Goal: Use online tool/utility: Utilize a website feature to perform a specific function

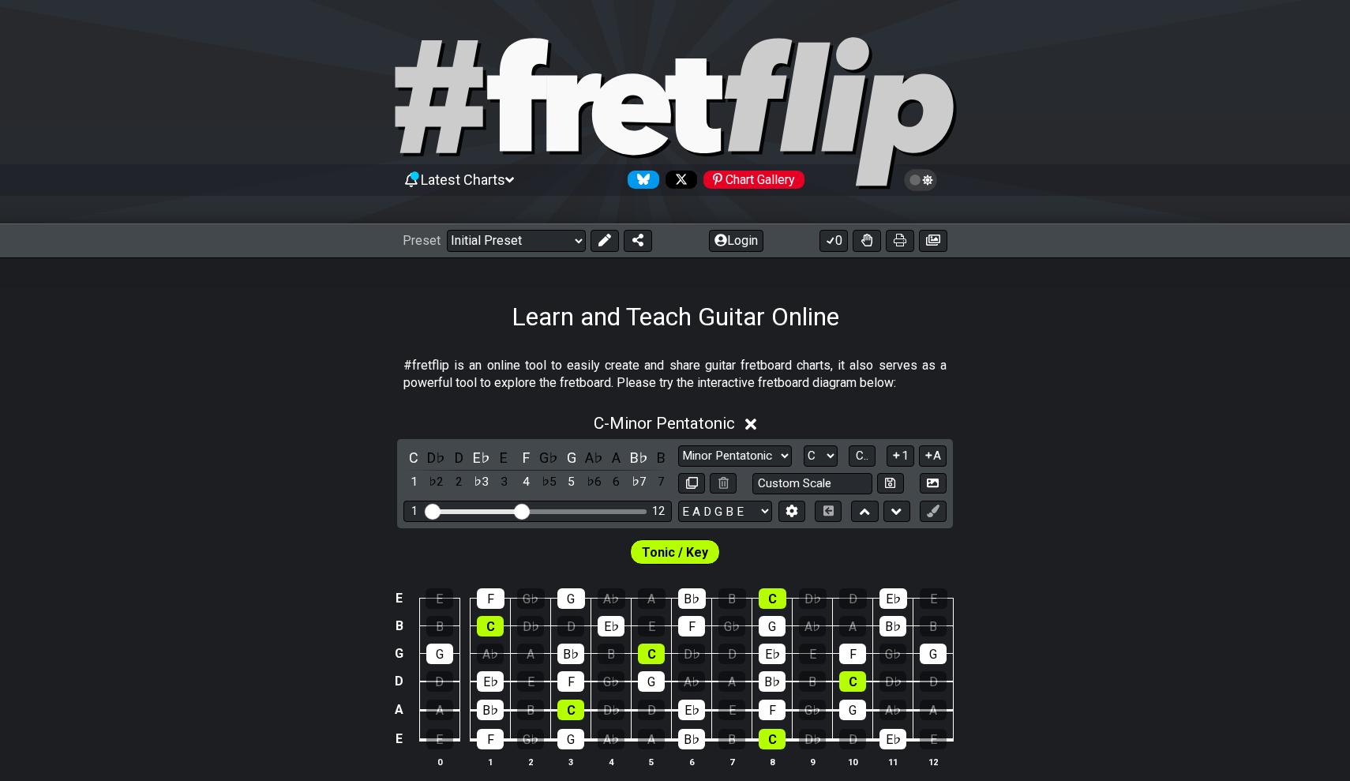
scroll to position [61, 0]
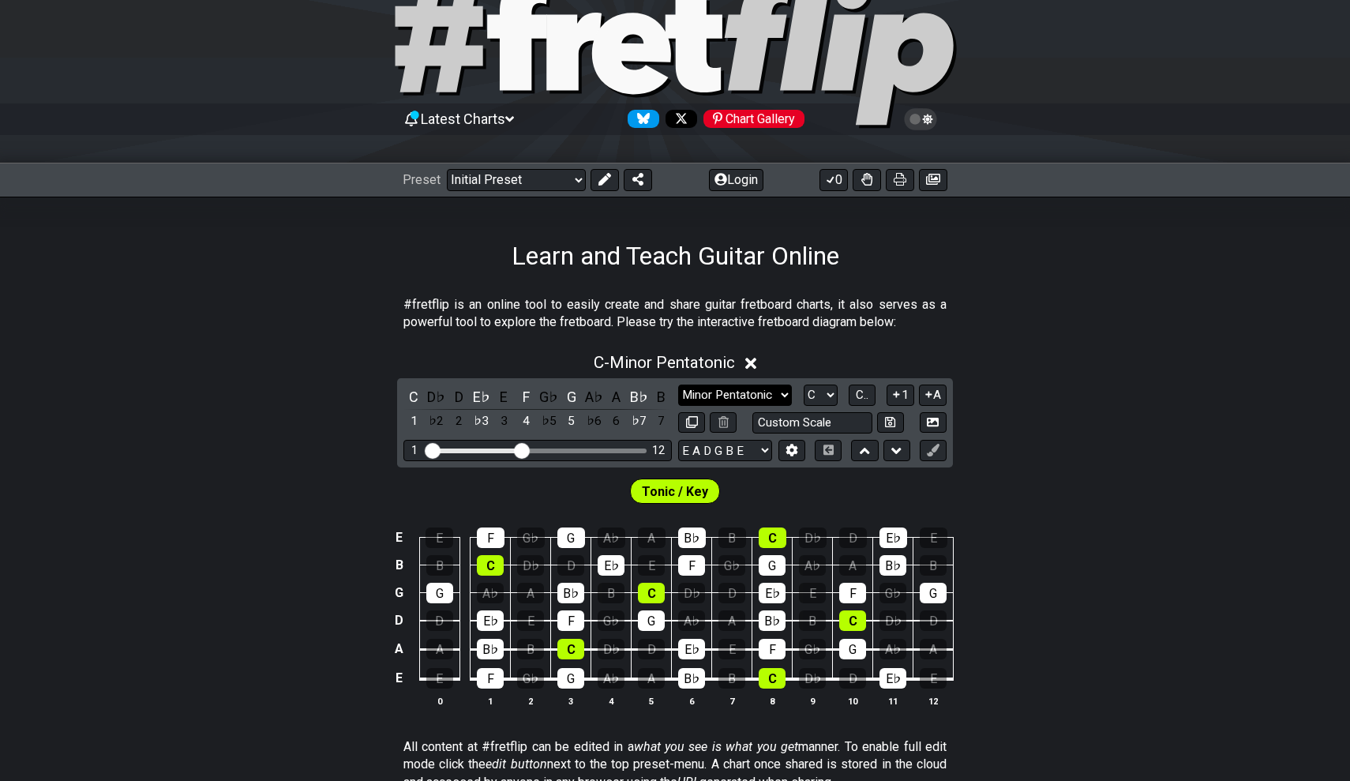
select select "Major / [PERSON_NAME]"
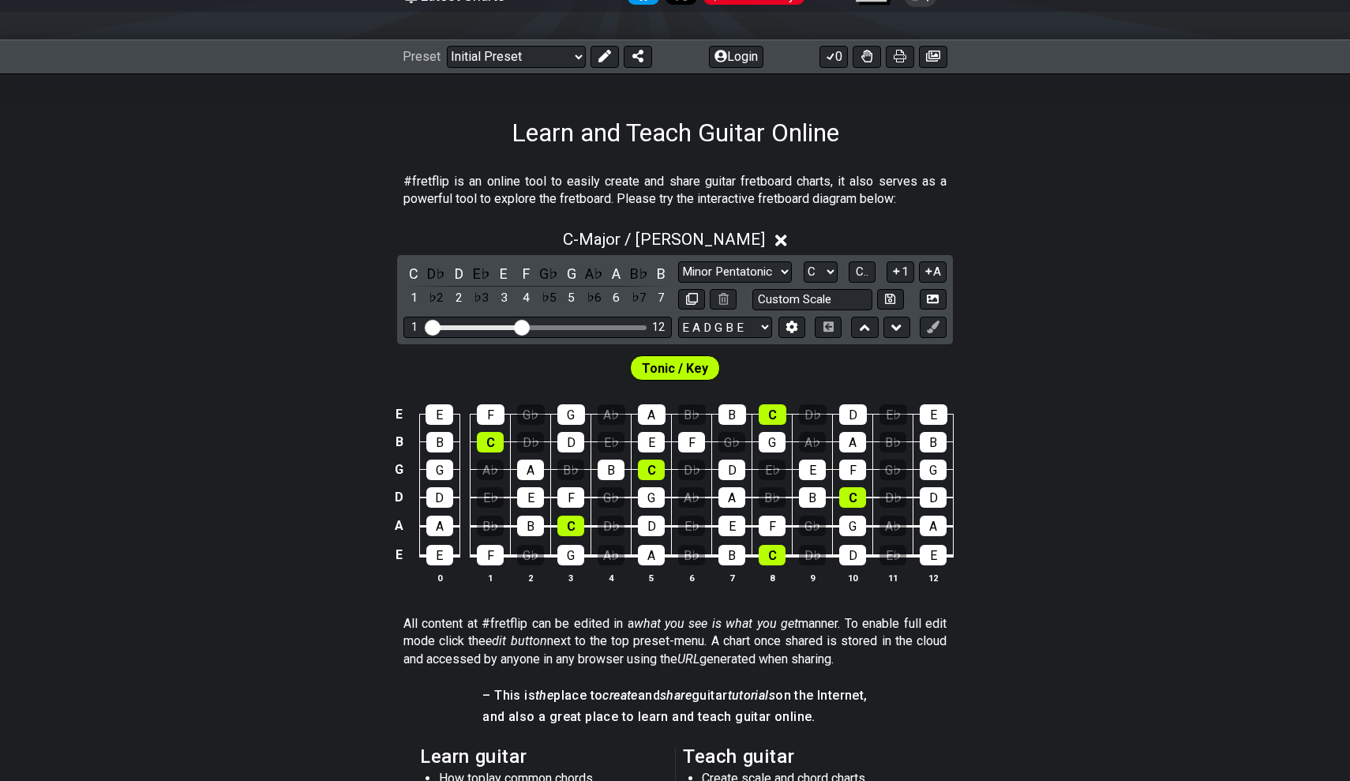
scroll to position [223, 0]
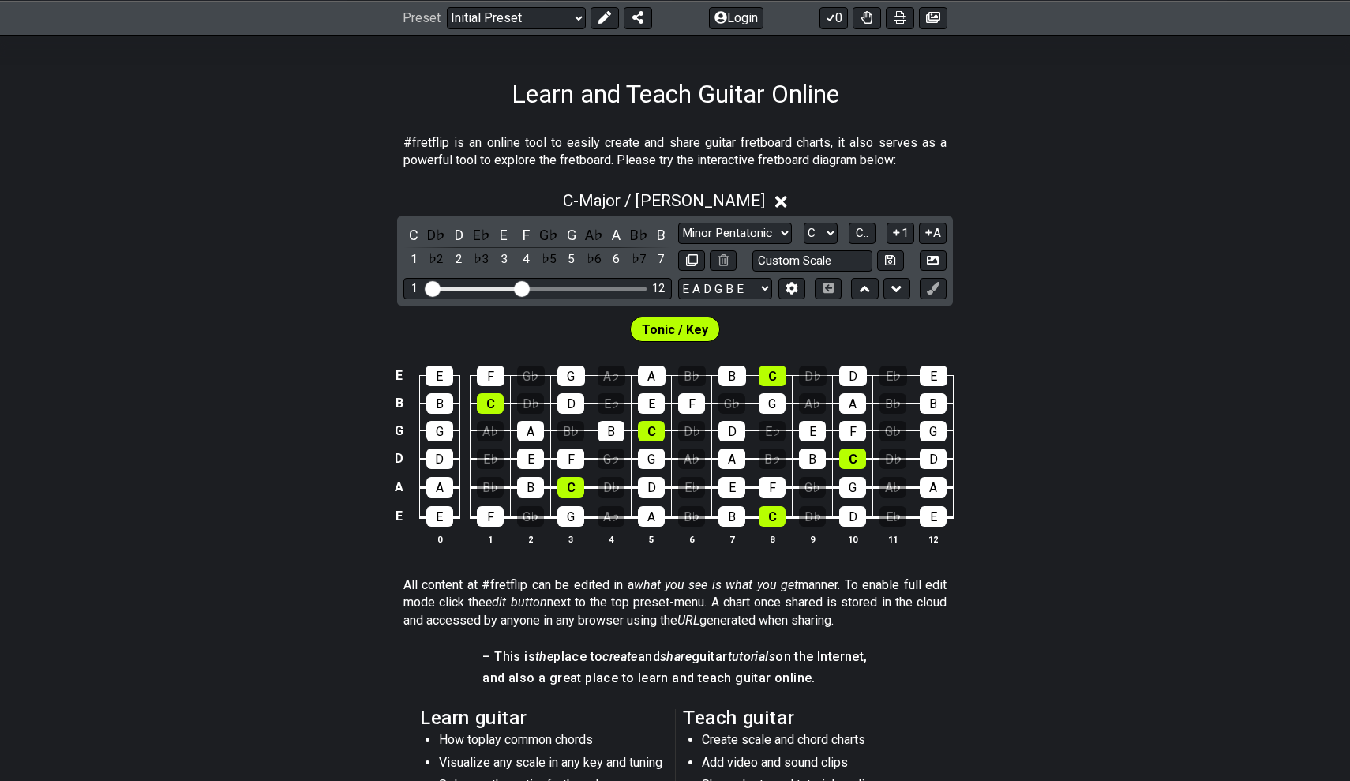
click at [414, 223] on div "C D♭ D E♭ E F G♭ G A♭ A B♭ B 1 ♭2 2 ♭3 3 4 ♭5 5 ♭6 6 ♭7 7 Minor Pentatonic Clic…" at bounding box center [675, 260] width 556 height 89
click at [414, 234] on div "C" at bounding box center [413, 234] width 21 height 21
click at [462, 241] on div "D" at bounding box center [458, 234] width 21 height 21
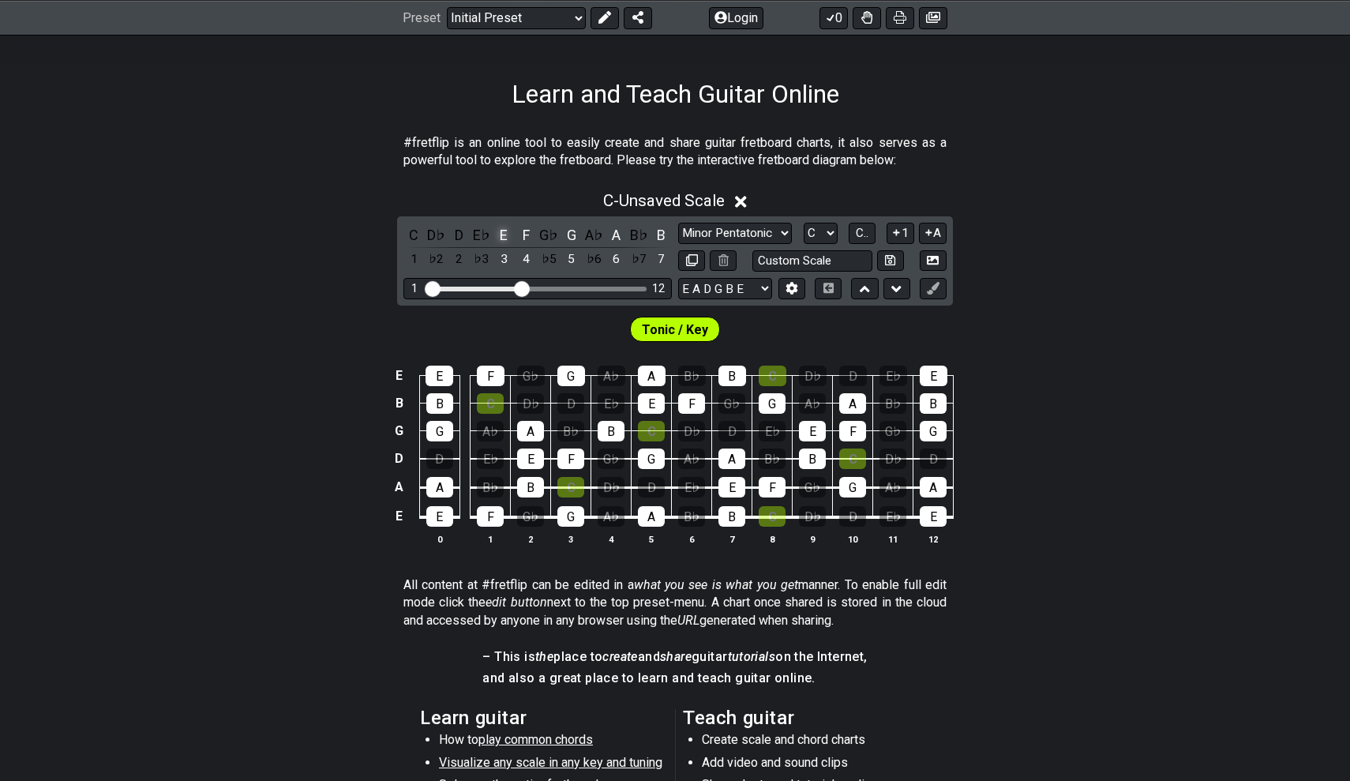
click at [498, 237] on div "E" at bounding box center [503, 234] width 21 height 21
click at [530, 234] on div "F" at bounding box center [526, 234] width 21 height 21
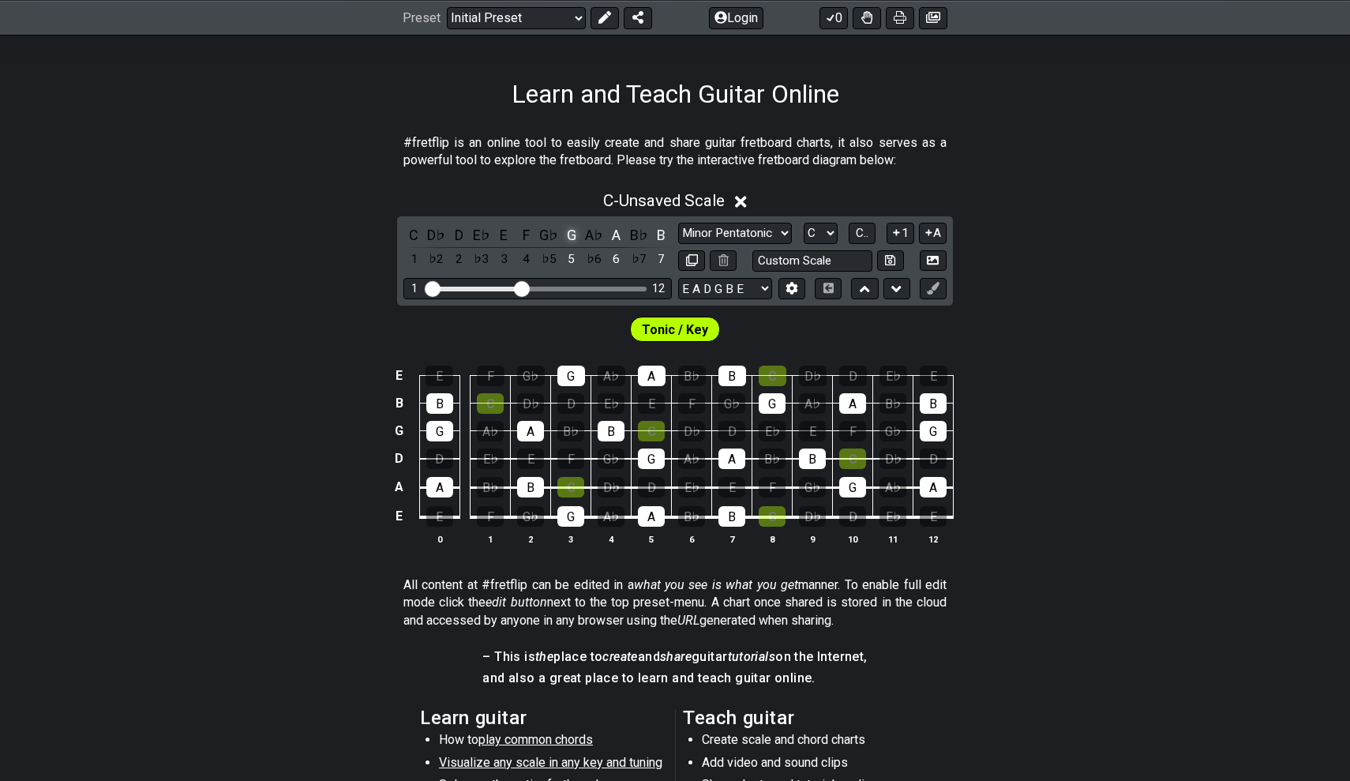
click at [570, 238] on div "G" at bounding box center [571, 234] width 21 height 21
click at [611, 238] on div "A" at bounding box center [616, 234] width 21 height 21
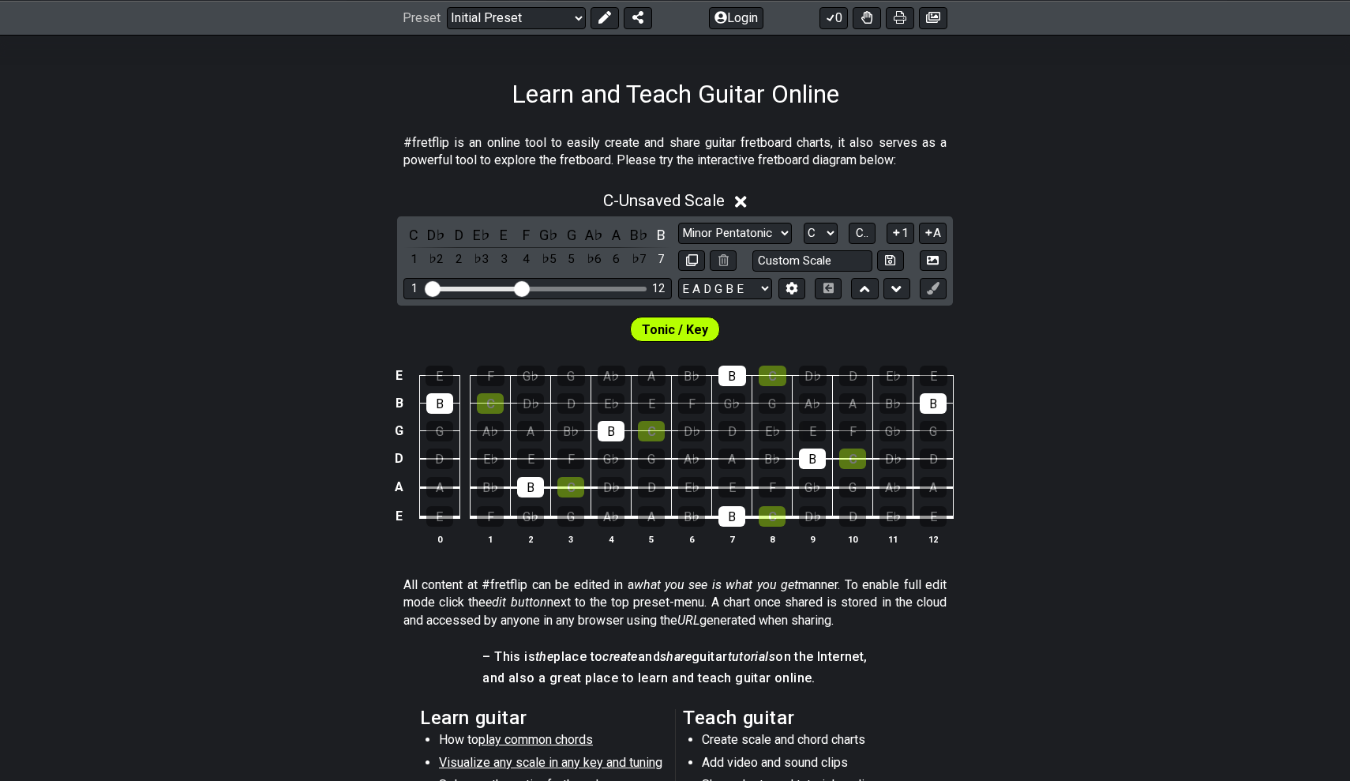
click at [646, 241] on div "C D♭ D E♭ E F G♭ G A♭ A B♭ B 1 ♭2 2 ♭3 3 4 ♭5 5 ♭6 6 ♭7 7" at bounding box center [537, 247] width 268 height 47
click at [651, 240] on div "B" at bounding box center [661, 234] width 21 height 21
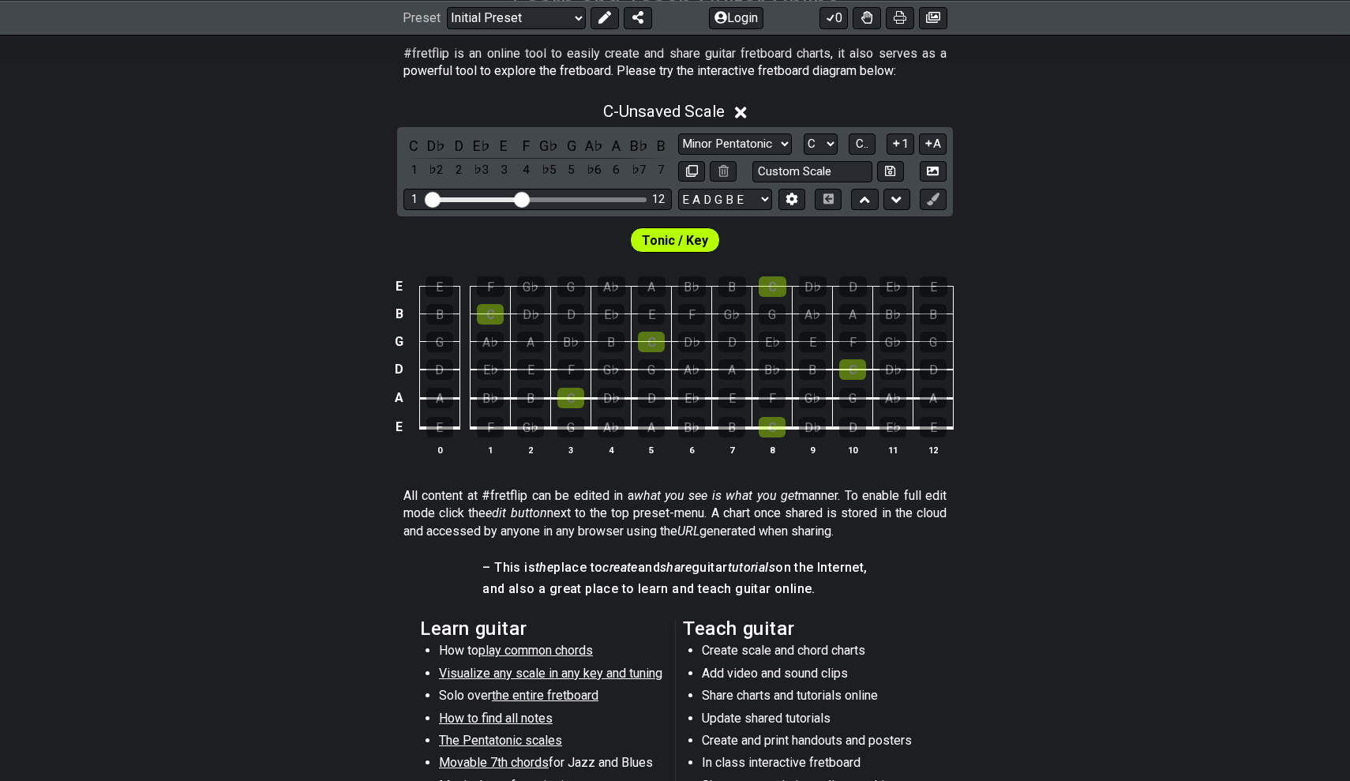
scroll to position [227, 0]
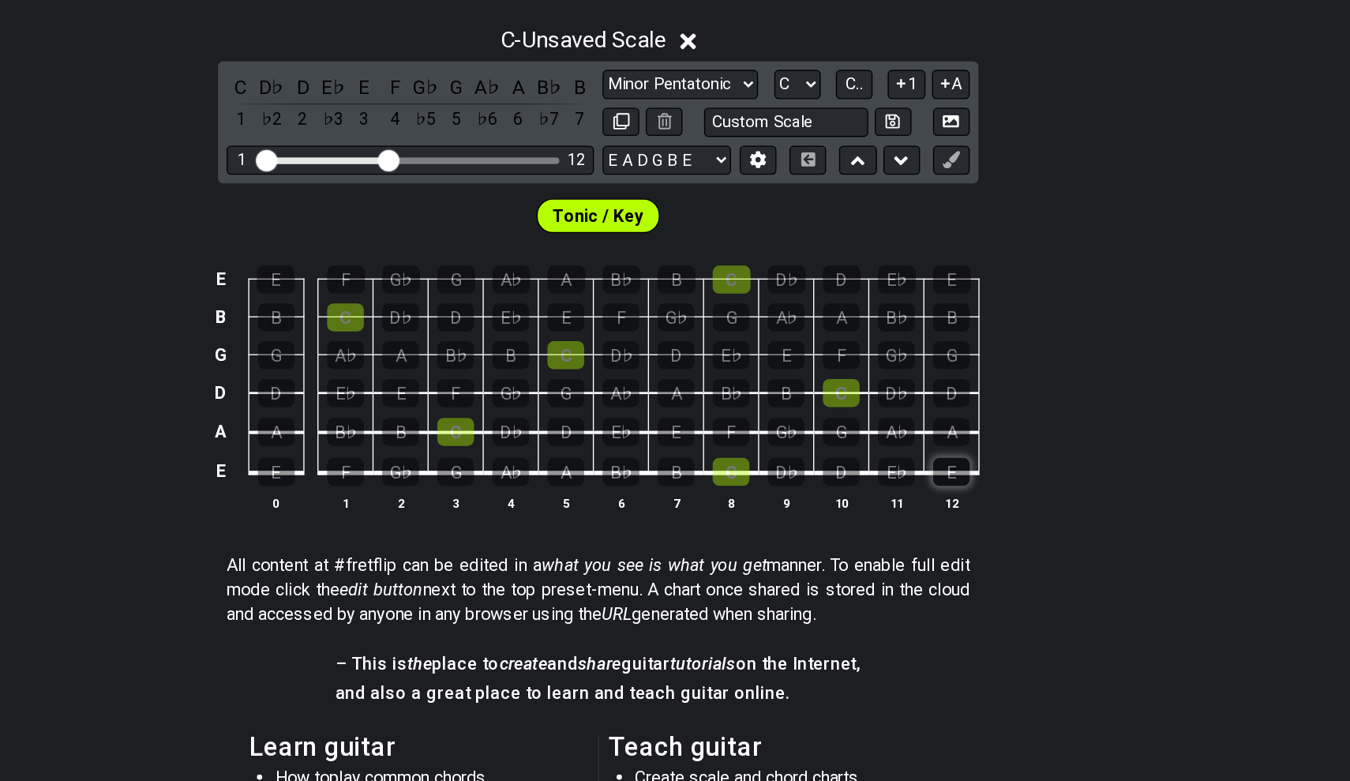
click at [919, 501] on div "E" at bounding box center [932, 511] width 27 height 21
click at [919, 472] on div "A" at bounding box center [932, 482] width 27 height 21
click at [718, 472] on div "E" at bounding box center [731, 482] width 27 height 21
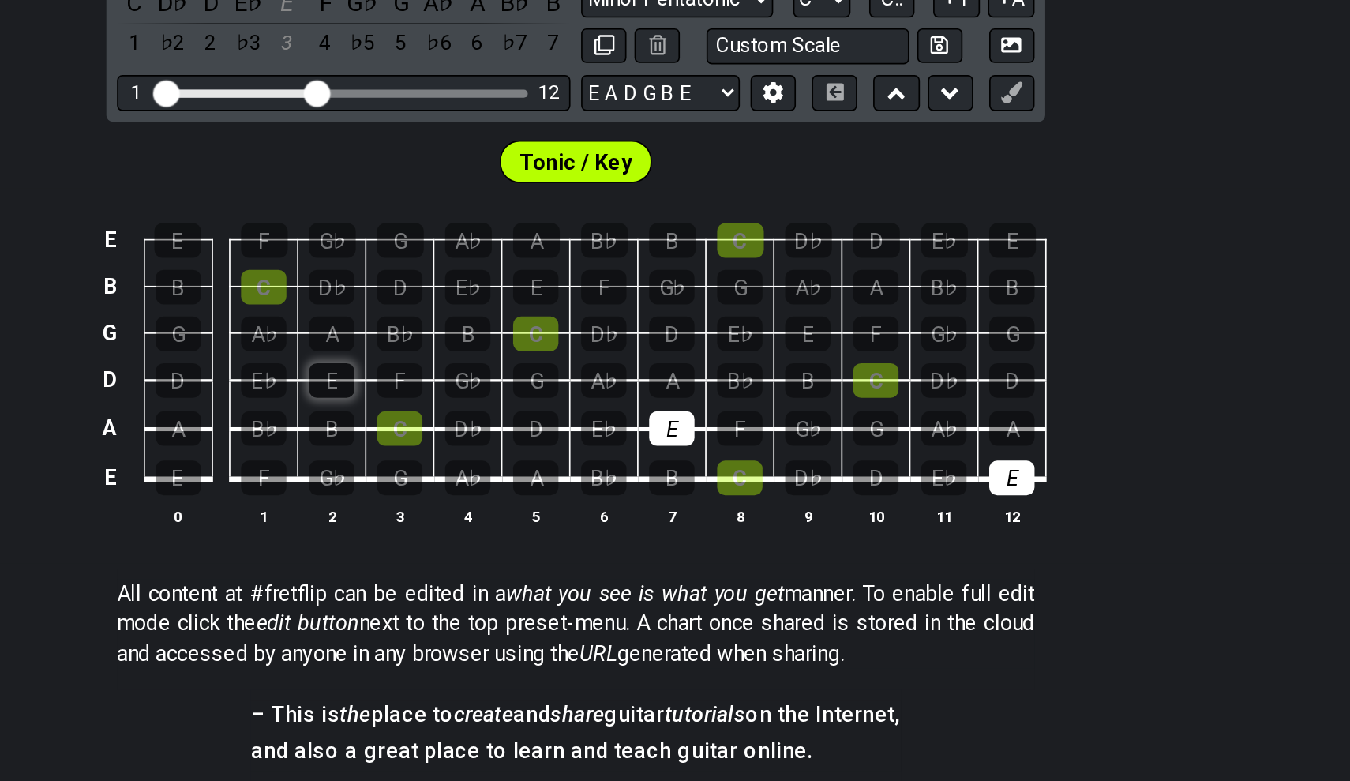
click at [517, 444] on div "E" at bounding box center [530, 454] width 27 height 21
click at [718, 472] on div "E" at bounding box center [731, 482] width 27 height 21
click at [919, 501] on div "E" at bounding box center [932, 511] width 27 height 21
click at [919, 472] on div "A" at bounding box center [932, 482] width 27 height 21
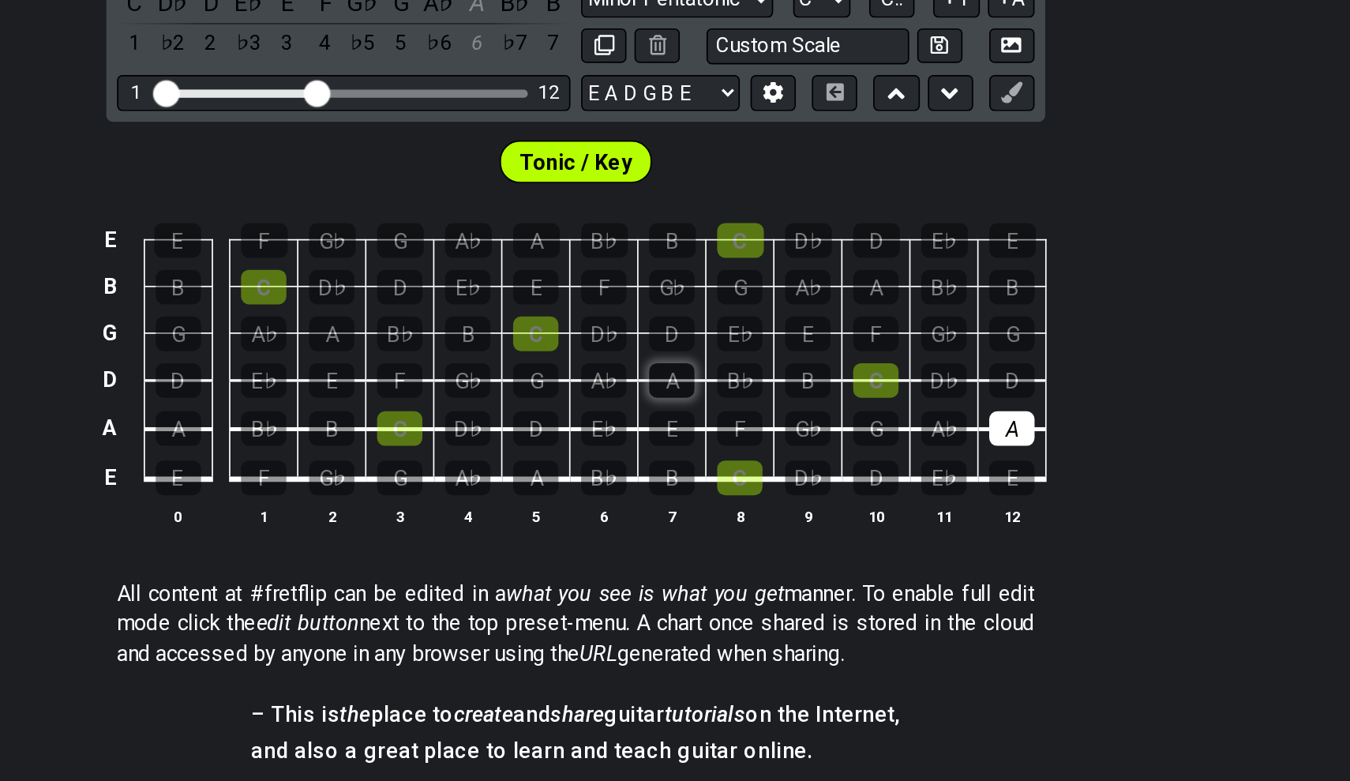
click at [718, 444] on div "A" at bounding box center [731, 454] width 27 height 21
click at [517, 416] on div "A" at bounding box center [530, 426] width 27 height 21
click at [919, 472] on div "A" at bounding box center [932, 482] width 27 height 21
click at [718, 444] on div "A" at bounding box center [731, 454] width 27 height 21
click at [517, 416] on div "A" at bounding box center [530, 426] width 27 height 21
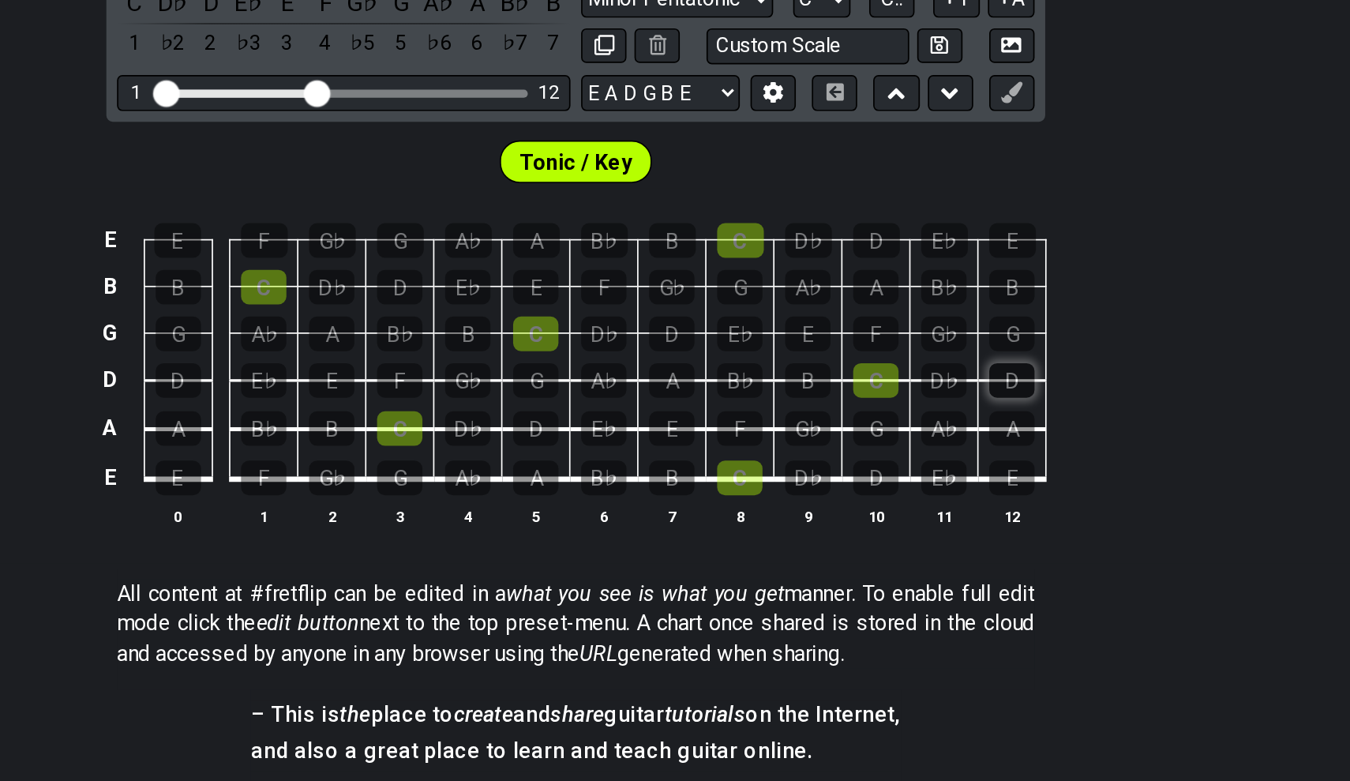
click at [919, 444] on div "D" at bounding box center [932, 454] width 27 height 21
click at [718, 416] on div "D" at bounding box center [731, 426] width 27 height 21
click at [517, 388] on div "D♭" at bounding box center [530, 398] width 27 height 21
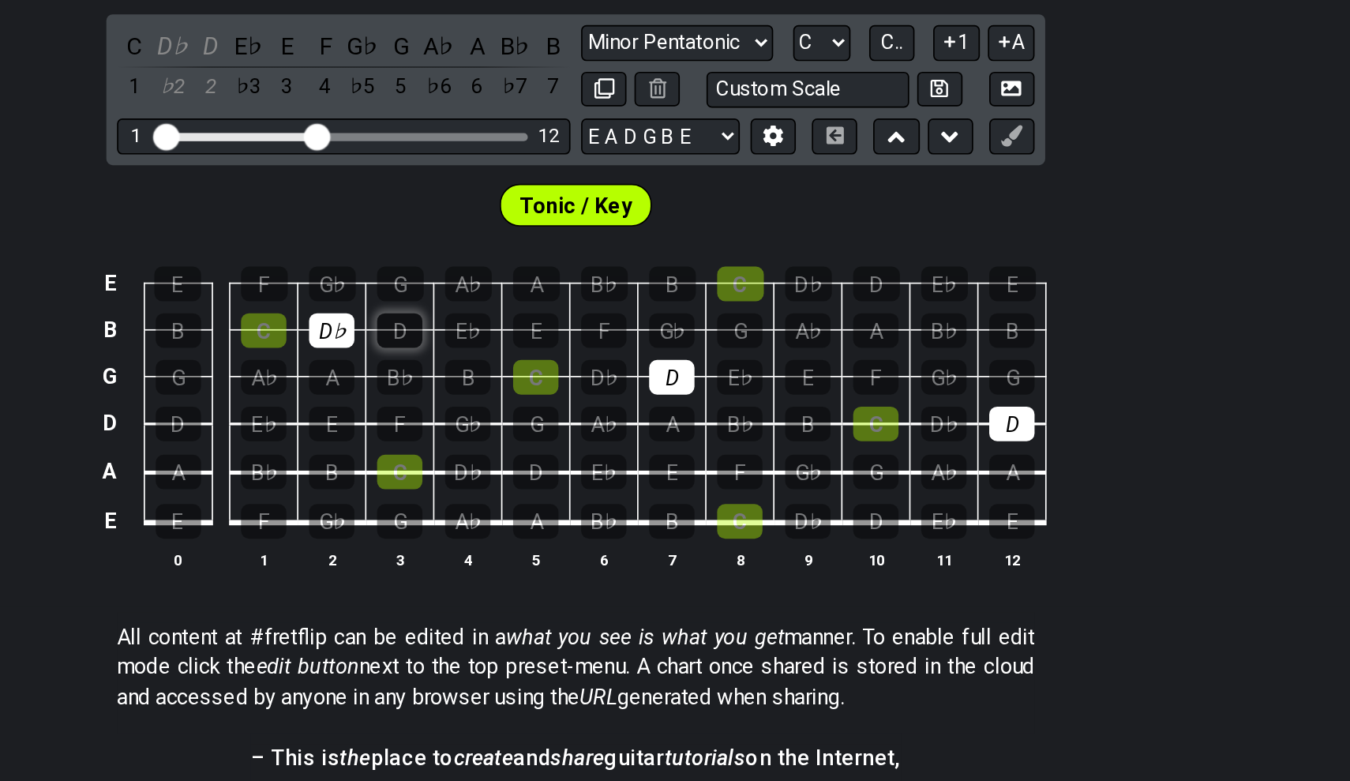
click at [557, 388] on div "D" at bounding box center [570, 398] width 27 height 21
click at [517, 388] on div "D♭" at bounding box center [530, 398] width 27 height 21
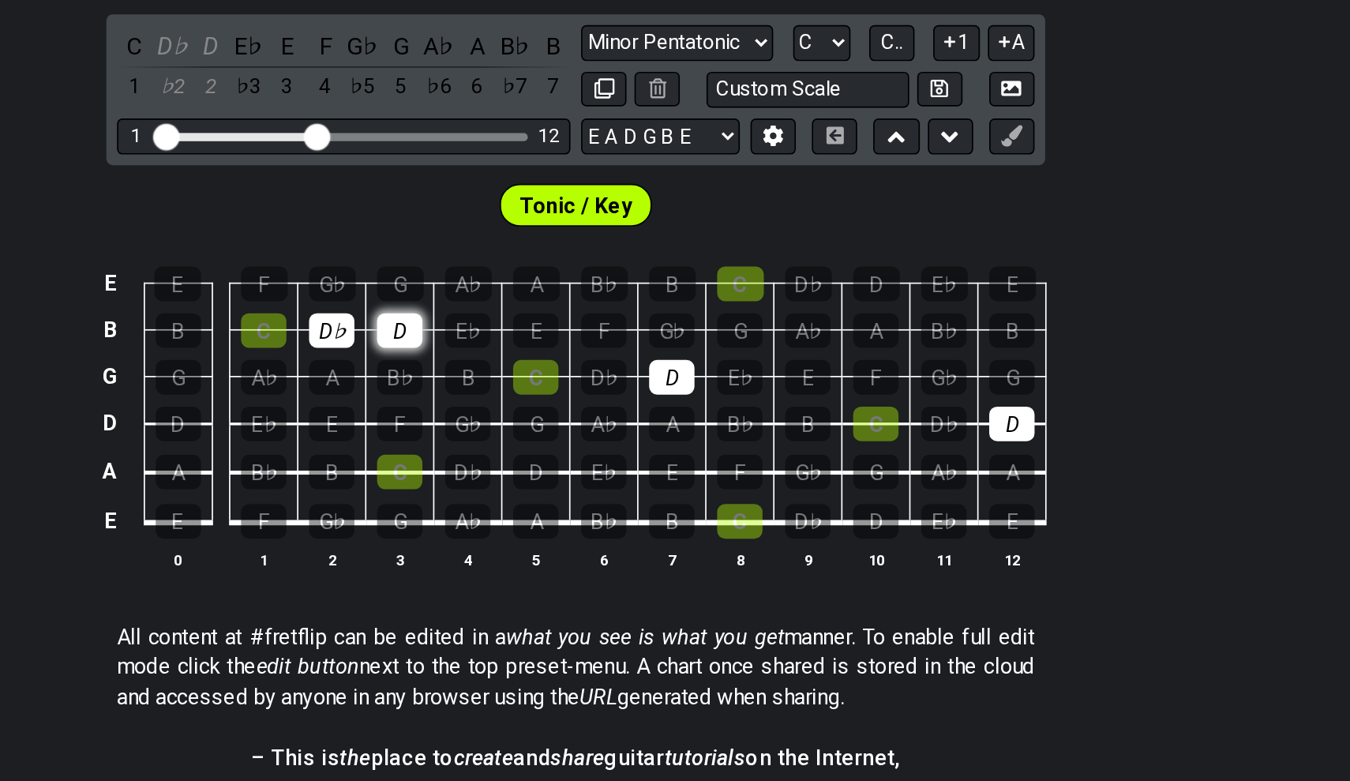
click at [557, 388] on div "D" at bounding box center [570, 398] width 27 height 21
click at [517, 388] on div "D♭" at bounding box center [530, 398] width 27 height 21
click at [557, 388] on div "D" at bounding box center [570, 398] width 27 height 21
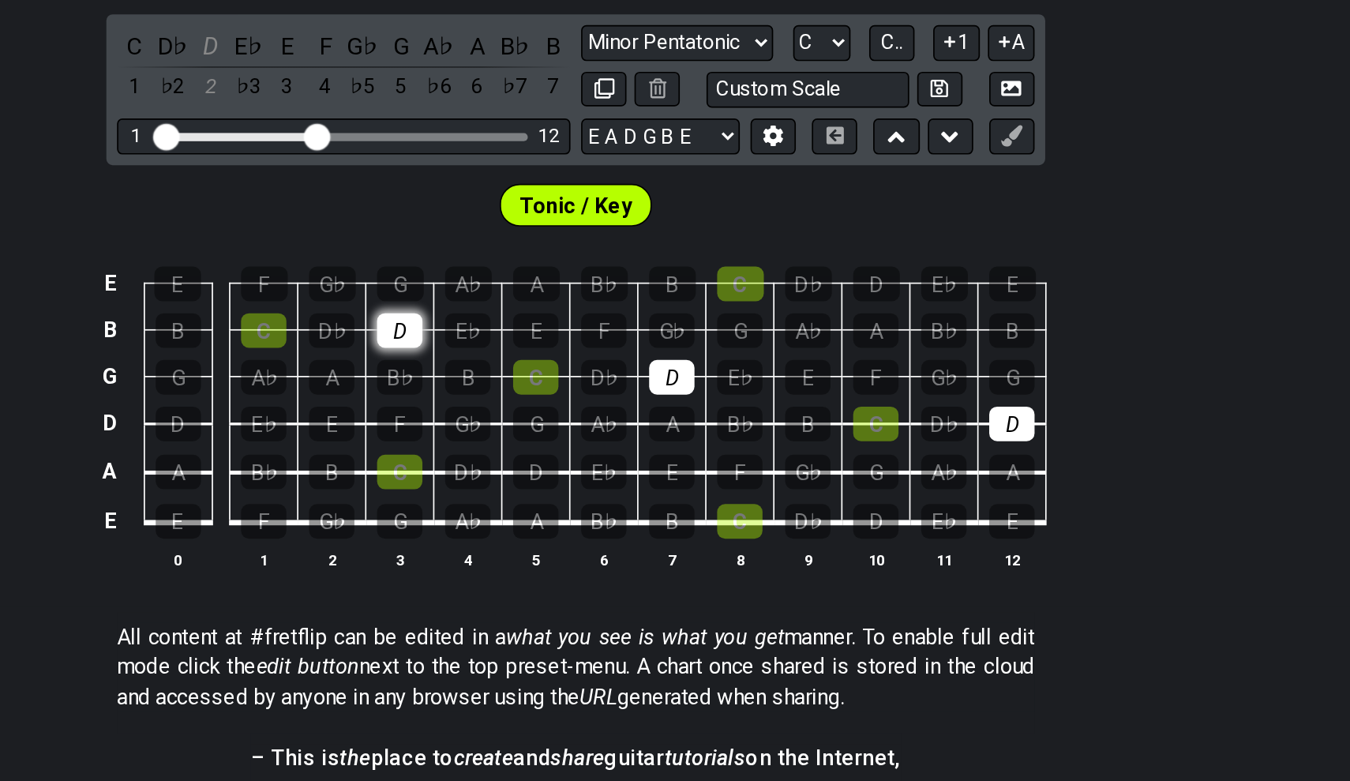
click at [557, 388] on div "D" at bounding box center [570, 398] width 27 height 21
click at [718, 416] on div "D" at bounding box center [731, 426] width 27 height 21
click at [919, 444] on div "D" at bounding box center [932, 454] width 27 height 21
click at [758, 501] on div "C" at bounding box center [771, 511] width 27 height 21
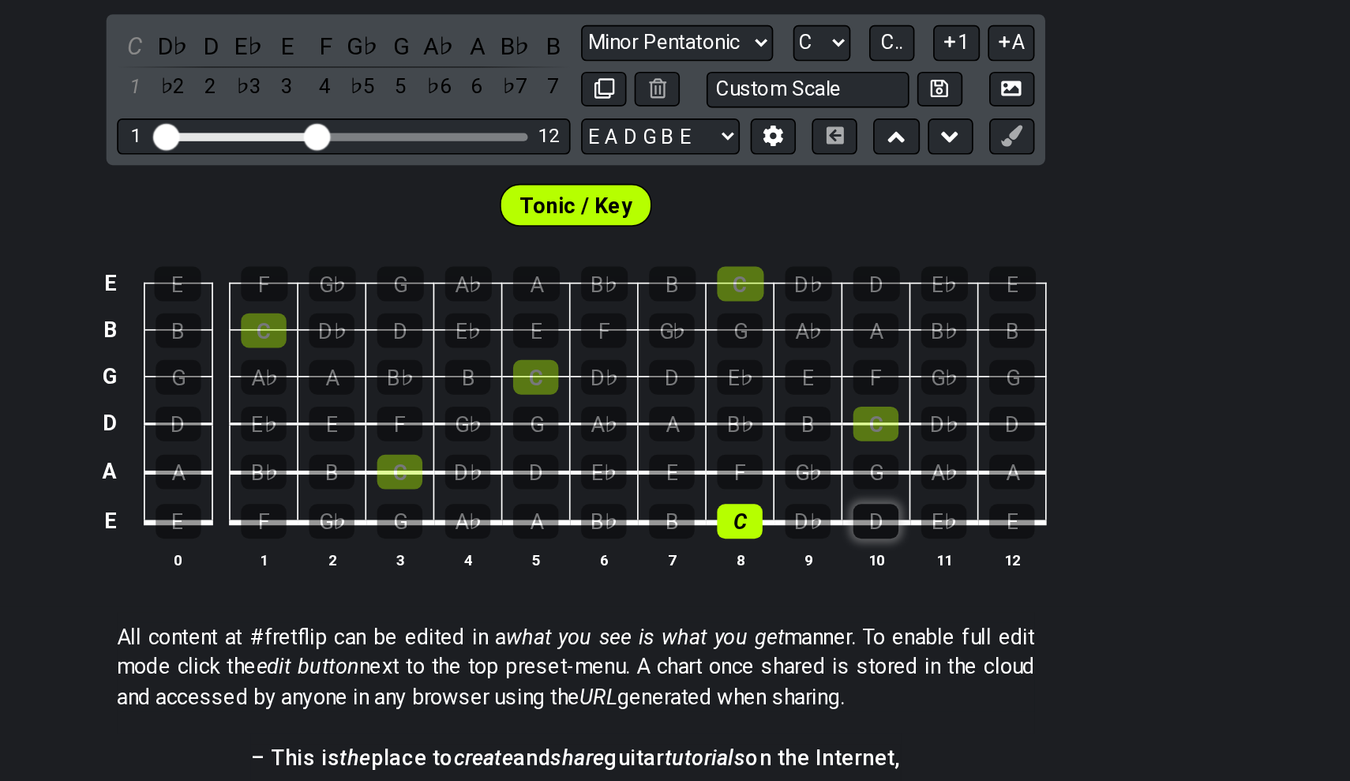
click at [839, 501] on div "D" at bounding box center [852, 511] width 27 height 21
click at [718, 472] on div "E" at bounding box center [731, 482] width 27 height 21
click at [758, 472] on div "F" at bounding box center [771, 482] width 27 height 21
click at [839, 472] on div "G" at bounding box center [852, 482] width 27 height 21
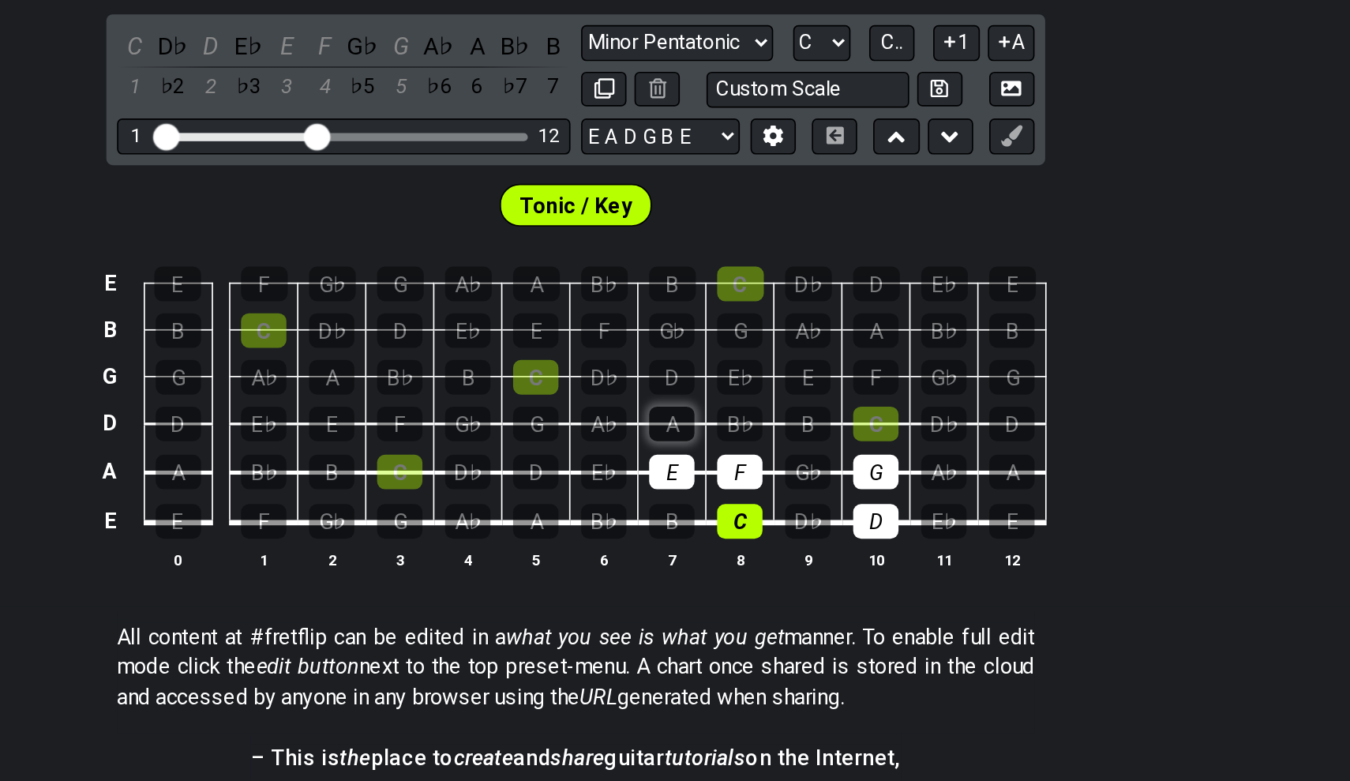
click at [718, 444] on div "A" at bounding box center [731, 454] width 27 height 21
click at [792, 426] on td "B" at bounding box center [812, 440] width 40 height 28
click at [799, 444] on div "B" at bounding box center [812, 454] width 27 height 21
click at [839, 444] on div "C" at bounding box center [852, 454] width 27 height 21
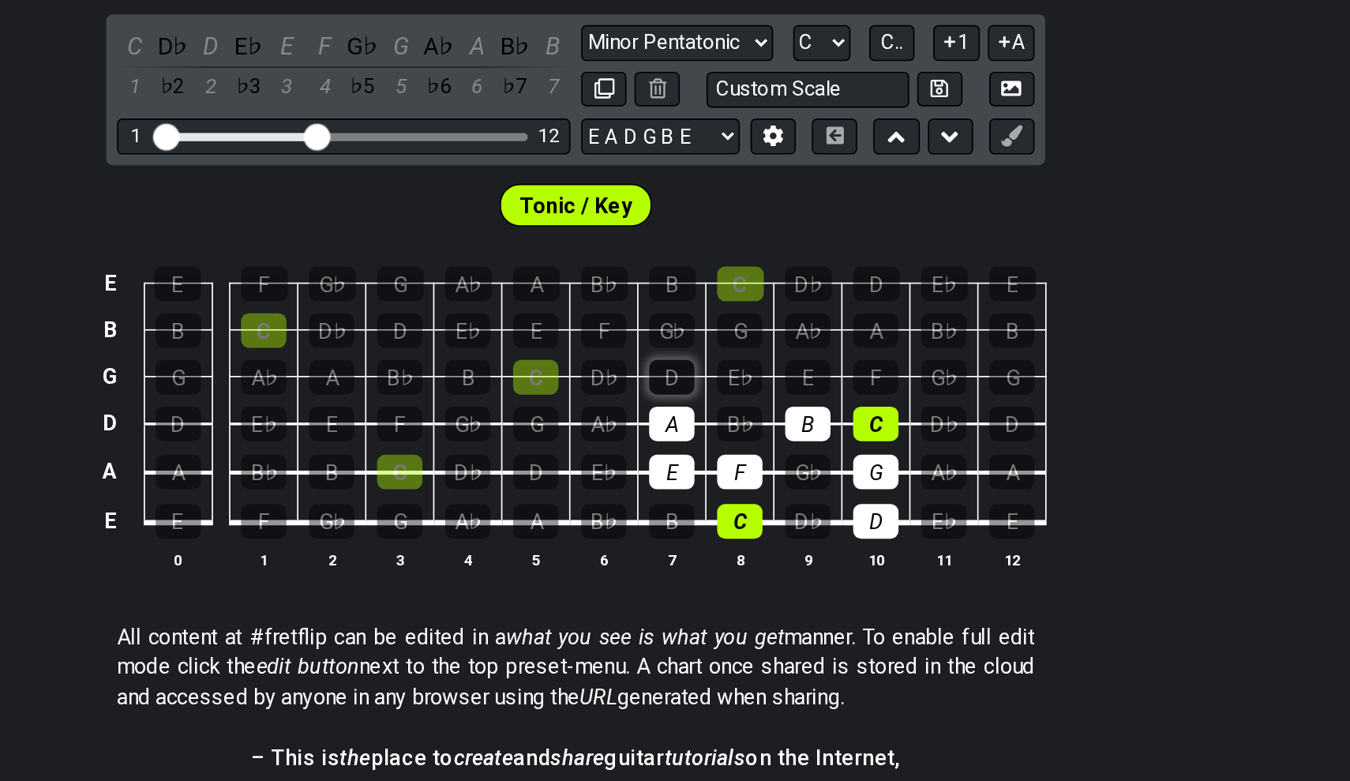
click at [718, 416] on div "D" at bounding box center [731, 426] width 27 height 21
click at [792, 426] on td "B" at bounding box center [812, 440] width 40 height 28
click at [799, 416] on div "E" at bounding box center [812, 426] width 27 height 21
click at [839, 416] on div "F" at bounding box center [852, 426] width 27 height 21
click at [758, 388] on div "G" at bounding box center [771, 398] width 27 height 21
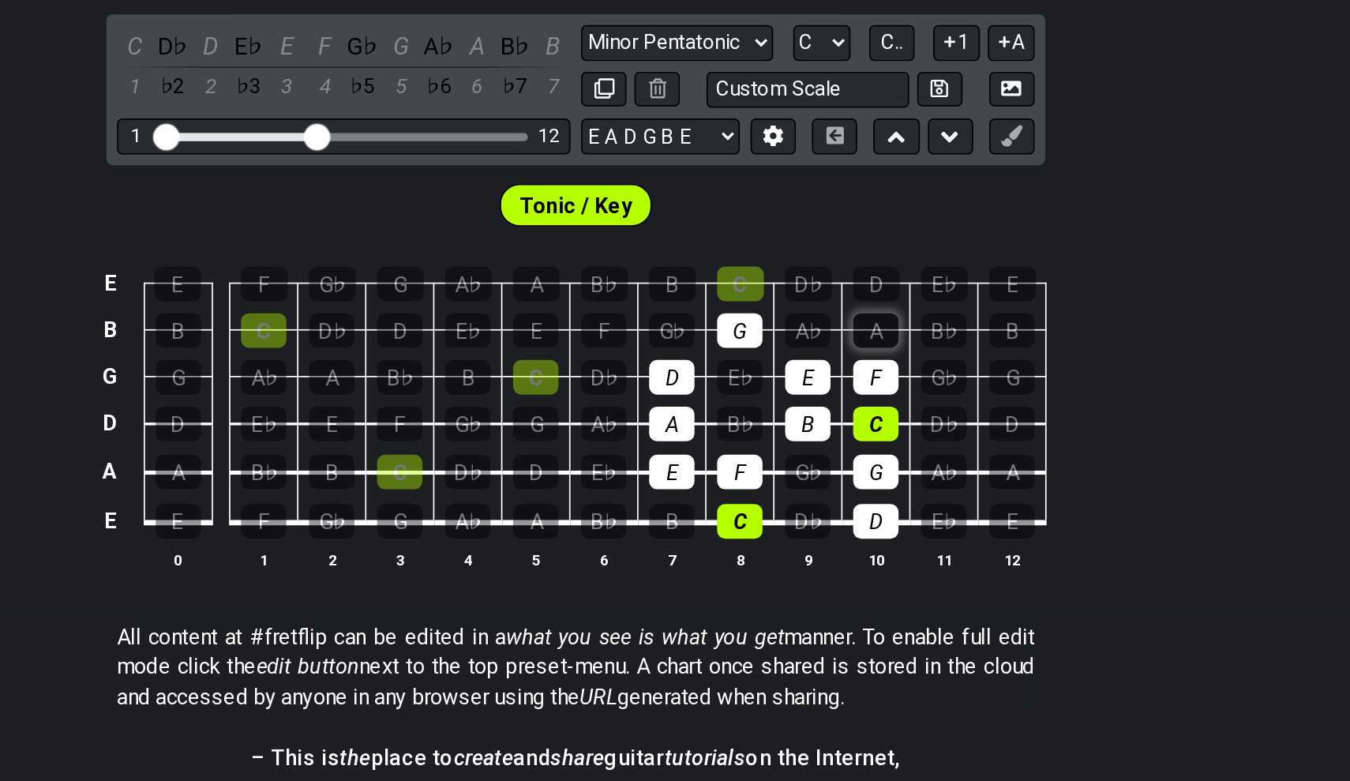
click at [839, 388] on div "A" at bounding box center [852, 398] width 27 height 21
click at [712, 399] on td "D" at bounding box center [732, 413] width 40 height 28
click at [718, 388] on div "G♭" at bounding box center [731, 398] width 27 height 21
click at [799, 388] on div "A♭" at bounding box center [812, 398] width 27 height 21
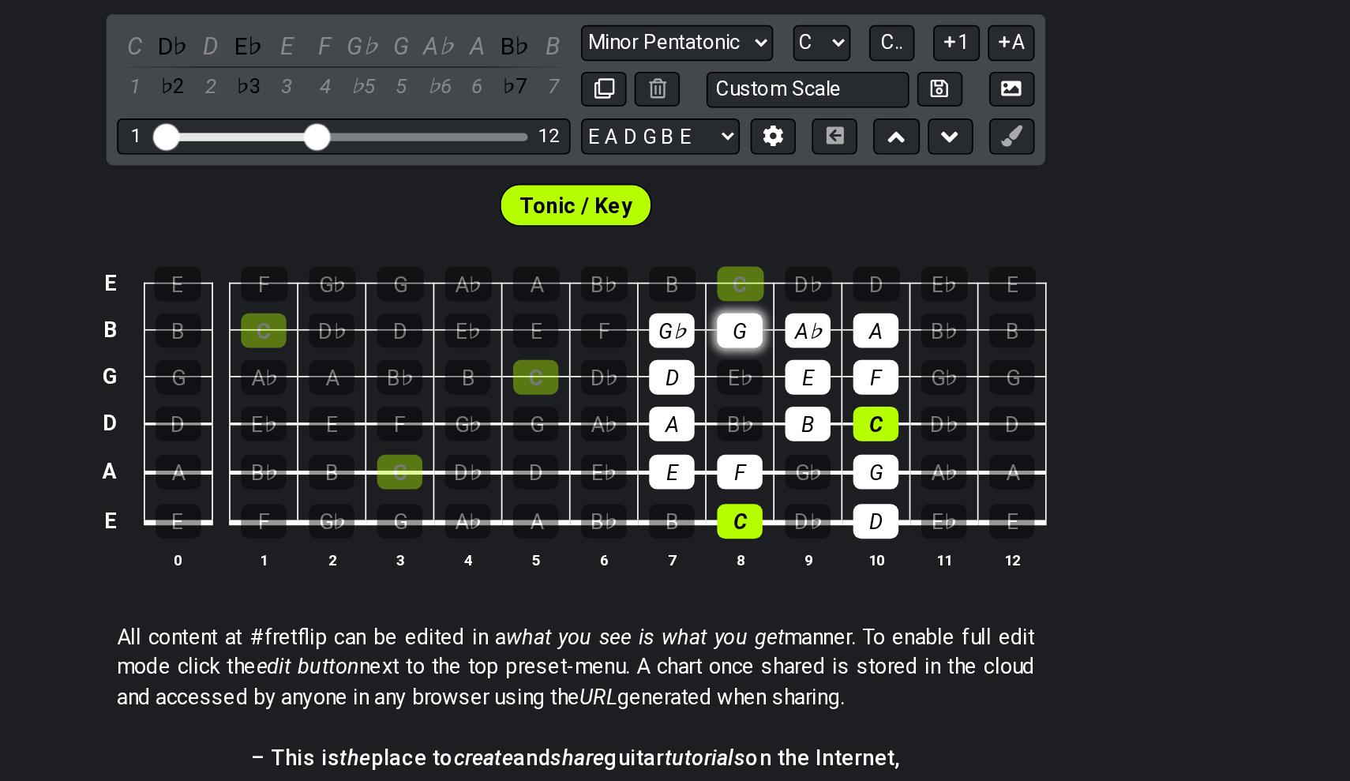
click at [758, 388] on div "G" at bounding box center [771, 398] width 27 height 21
click at [839, 388] on div "A" at bounding box center [852, 398] width 27 height 21
click at [718, 388] on div "G♭" at bounding box center [731, 398] width 27 height 21
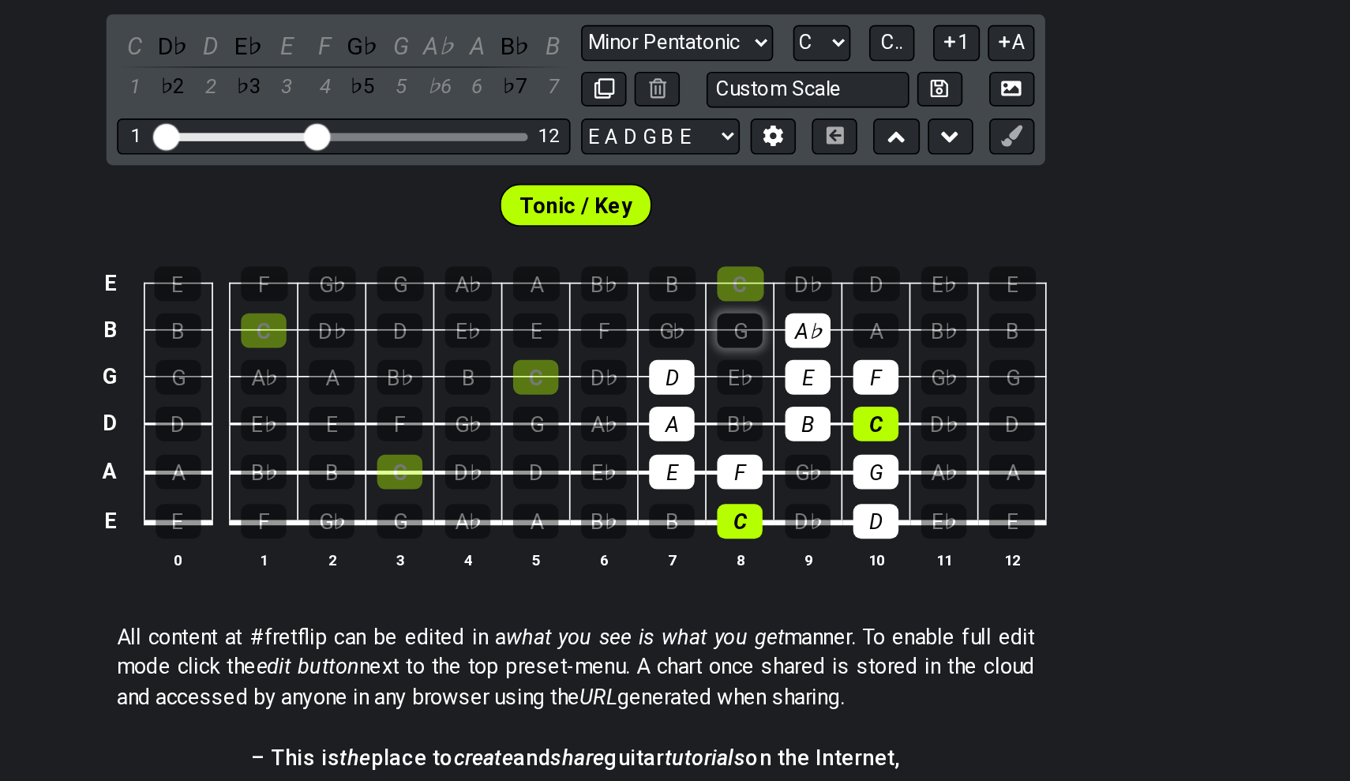
click at [758, 388] on div "G" at bounding box center [771, 398] width 27 height 21
click at [799, 388] on div "A♭" at bounding box center [812, 398] width 27 height 21
click at [839, 388] on div "A" at bounding box center [852, 398] width 27 height 21
click at [426, 501] on div "E" at bounding box center [439, 511] width 27 height 21
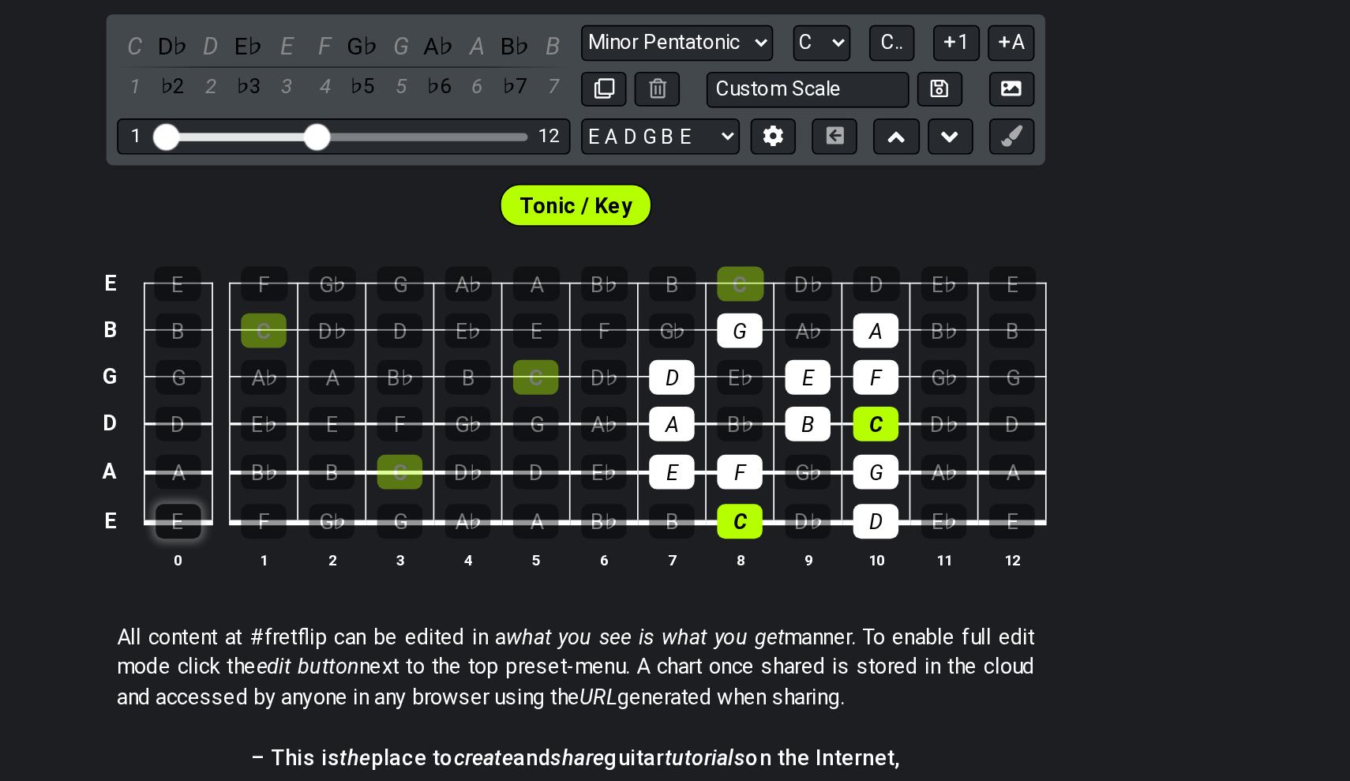
click at [426, 501] on div "E" at bounding box center [439, 511] width 27 height 21
click at [425, 361] on div "E" at bounding box center [439, 371] width 28 height 21
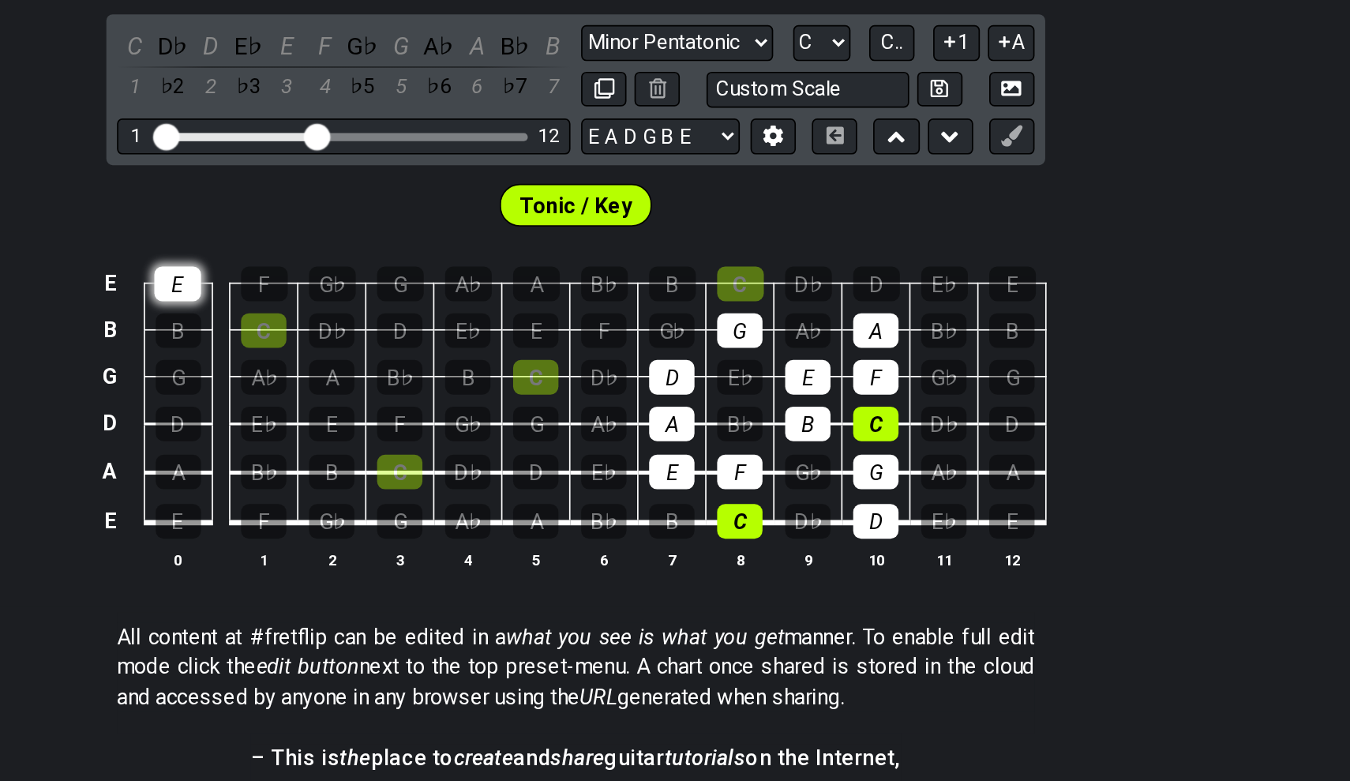
click at [425, 361] on div "E" at bounding box center [439, 371] width 28 height 21
click at [758, 361] on div "C" at bounding box center [772, 371] width 28 height 21
click at [758, 388] on div "G" at bounding box center [771, 398] width 27 height 21
click at [839, 388] on div "A" at bounding box center [852, 398] width 27 height 21
click at [758, 361] on div "C" at bounding box center [772, 371] width 28 height 21
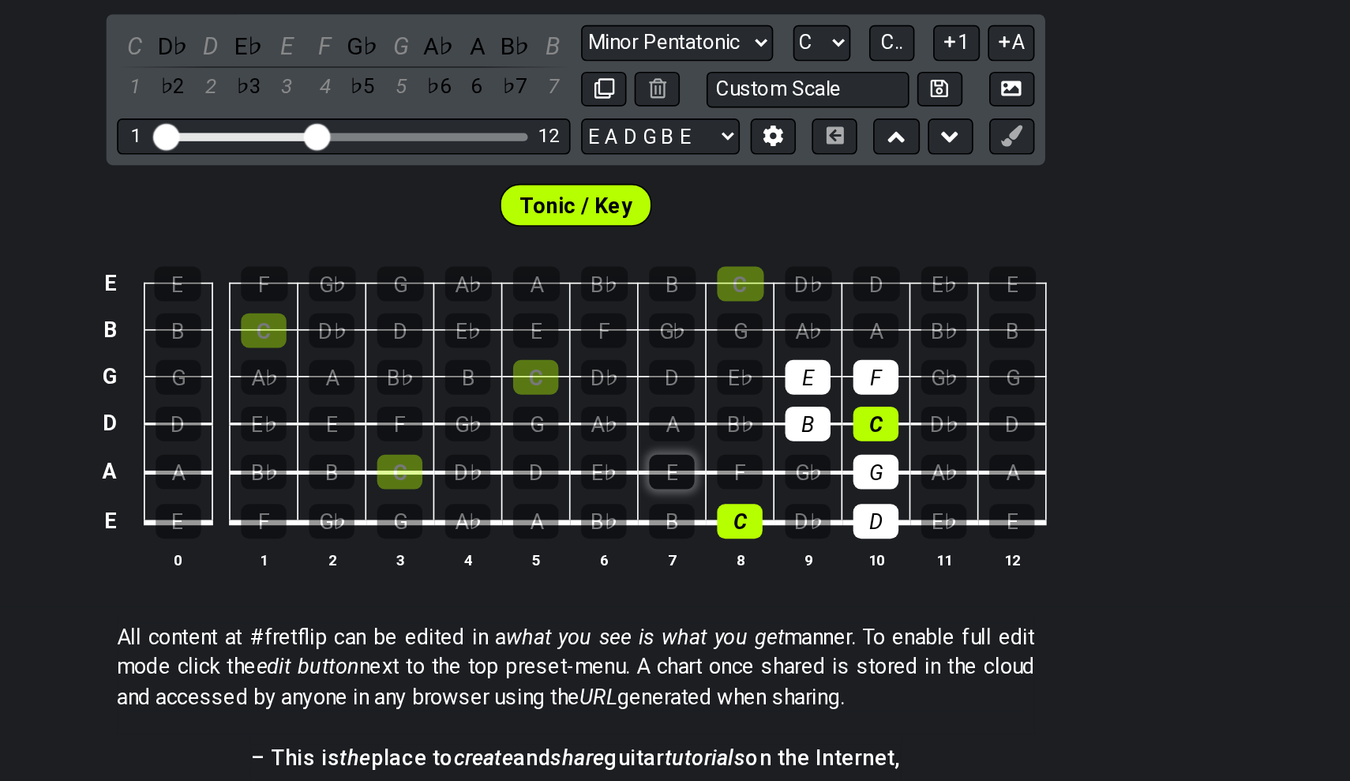
drag, startPoint x: 395, startPoint y: 225, endPoint x: 395, endPoint y: 280, distance: 55.2
click at [395, 343] on tbody "E E F G♭ G A♭ A B♭ B C D♭ D E♭ E B B C D♭ D E♭ E F G♭ G A♭ A B♭ B G G A♭ A B♭ B…" at bounding box center [671, 435] width 563 height 185
click at [752, 526] on th "8" at bounding box center [772, 534] width 40 height 17
click at [758, 501] on div "C" at bounding box center [771, 511] width 27 height 21
click at [799, 444] on div "B" at bounding box center [812, 454] width 27 height 21
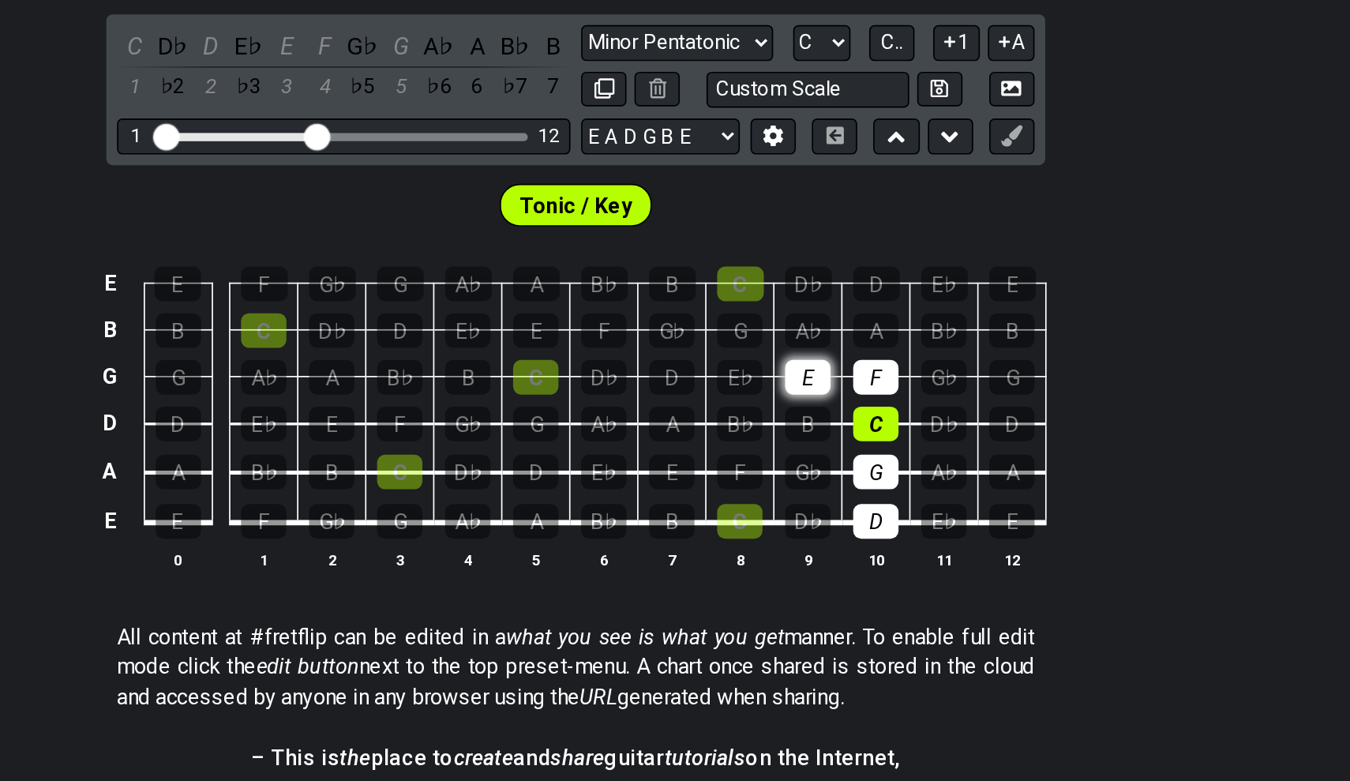
click at [799, 416] on div "E" at bounding box center [812, 426] width 27 height 21
click at [839, 416] on div "F" at bounding box center [852, 426] width 27 height 21
click at [833, 426] on td "C" at bounding box center [853, 440] width 40 height 28
click at [839, 444] on div "C" at bounding box center [852, 454] width 27 height 21
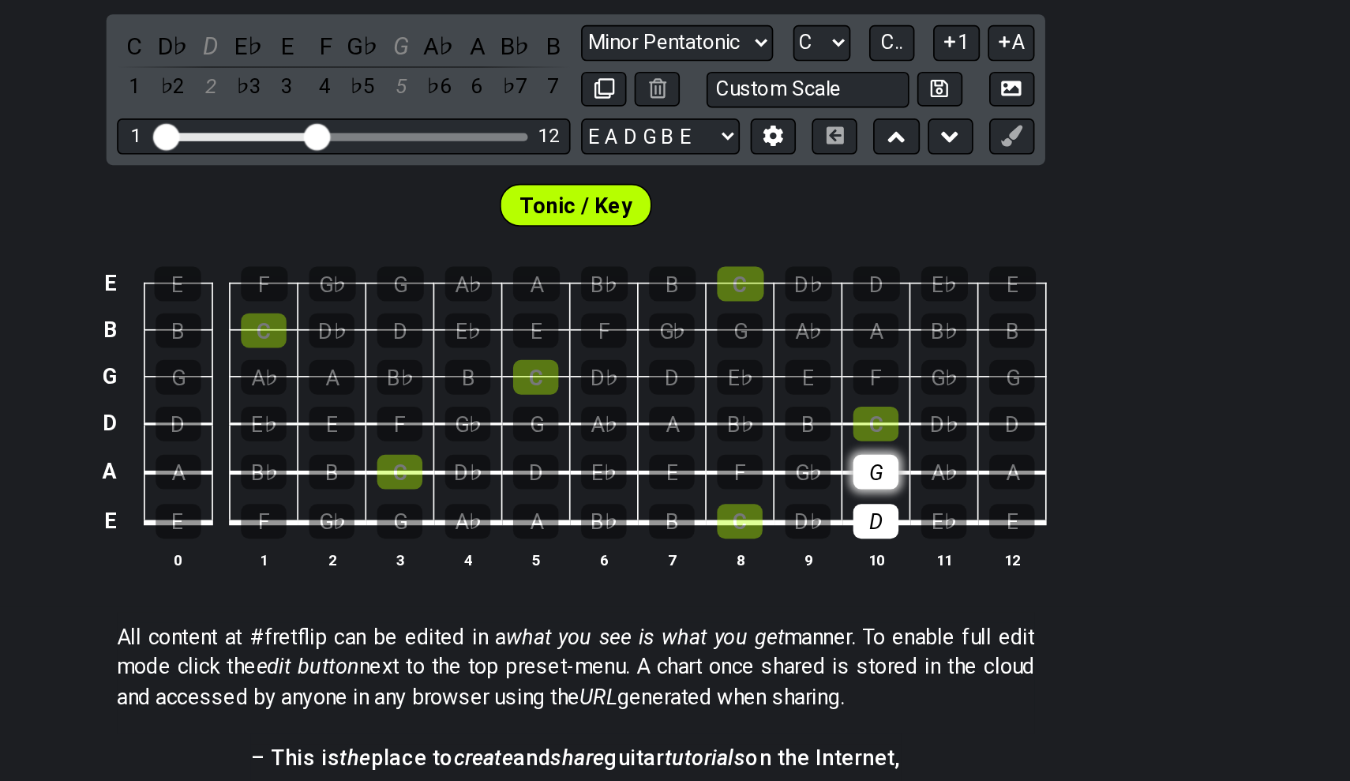
click at [839, 472] on div "G" at bounding box center [852, 482] width 27 height 21
click at [839, 501] on div "D" at bounding box center [852, 511] width 27 height 21
click at [919, 501] on div "E" at bounding box center [932, 511] width 27 height 21
click at [718, 472] on div "E" at bounding box center [731, 482] width 27 height 21
click at [913, 399] on td "G" at bounding box center [933, 413] width 40 height 28
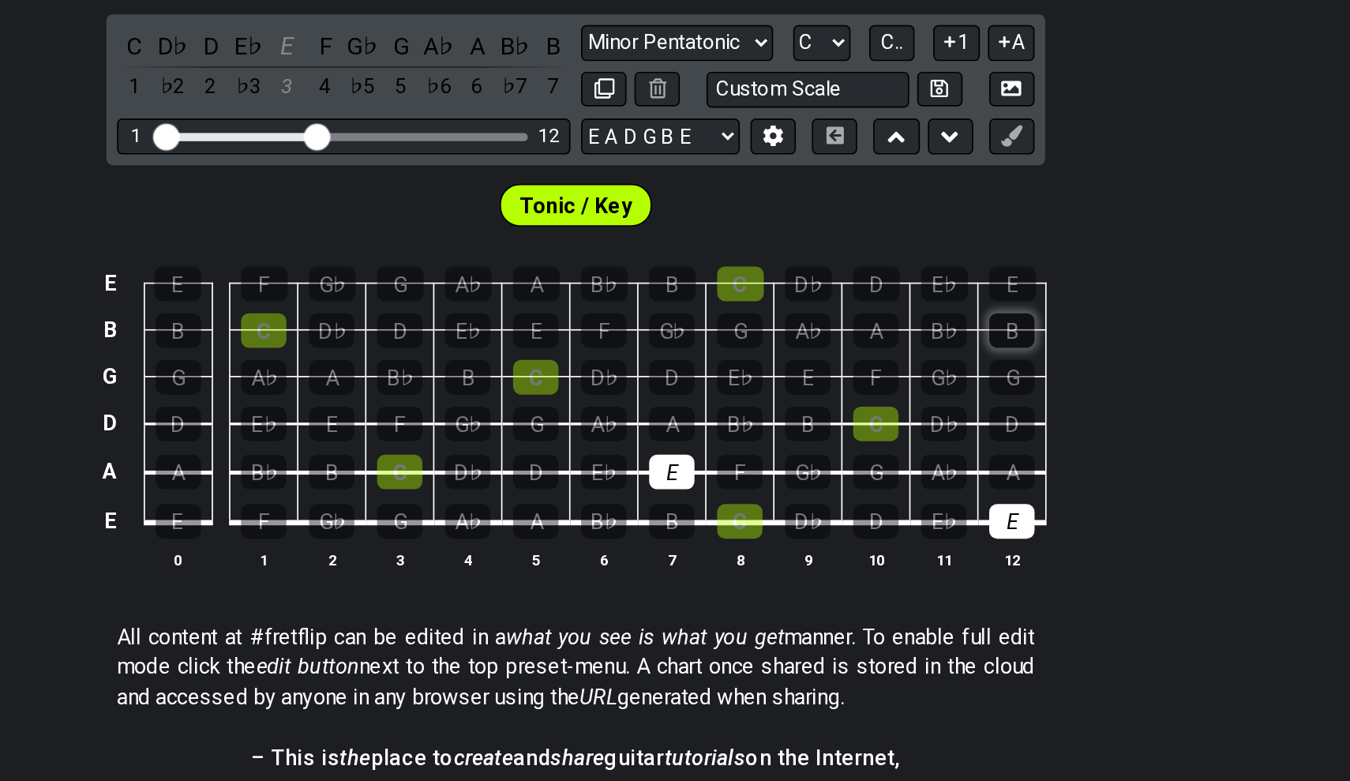
click at [919, 388] on div "B" at bounding box center [932, 398] width 27 height 21
click at [718, 361] on div "B" at bounding box center [732, 371] width 28 height 21
click at [919, 388] on div "B" at bounding box center [932, 398] width 27 height 21
click at [718, 472] on div "E" at bounding box center [731, 482] width 27 height 21
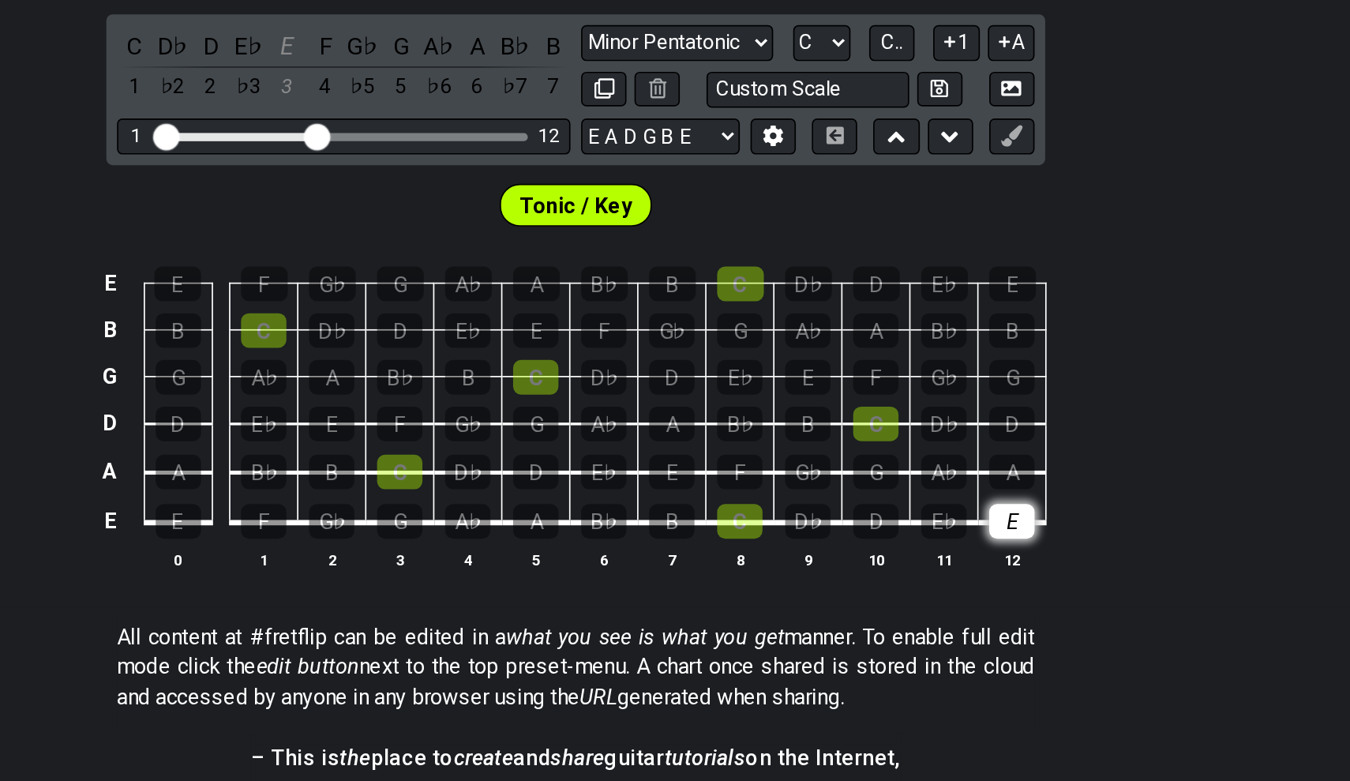
click at [919, 501] on div "E" at bounding box center [932, 511] width 27 height 21
click at [758, 501] on div "C" at bounding box center [771, 511] width 27 height 21
click at [839, 501] on div "D" at bounding box center [852, 511] width 27 height 21
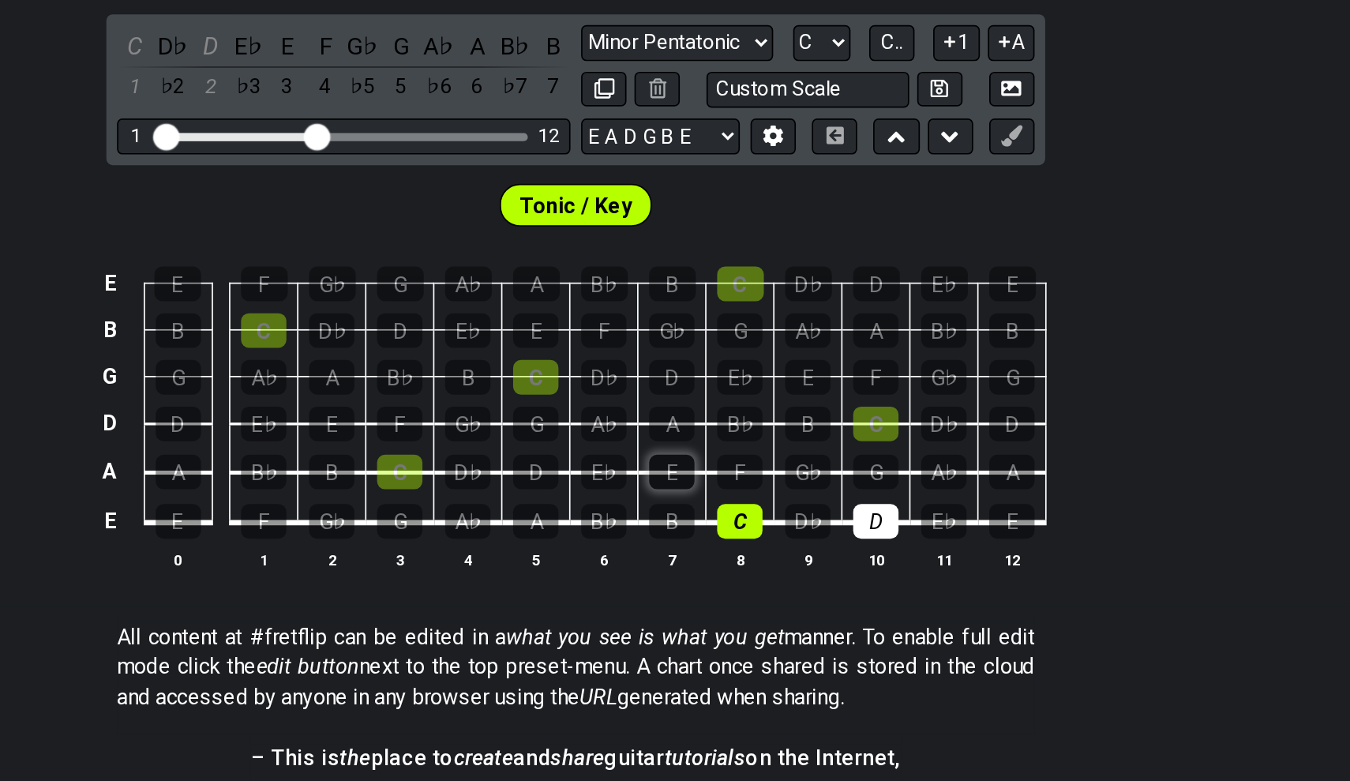
click at [718, 472] on div "E" at bounding box center [731, 482] width 27 height 21
click at [758, 472] on div "F" at bounding box center [771, 482] width 27 height 21
click at [839, 472] on div "G" at bounding box center [852, 482] width 27 height 21
click at [718, 444] on div "A" at bounding box center [731, 454] width 27 height 21
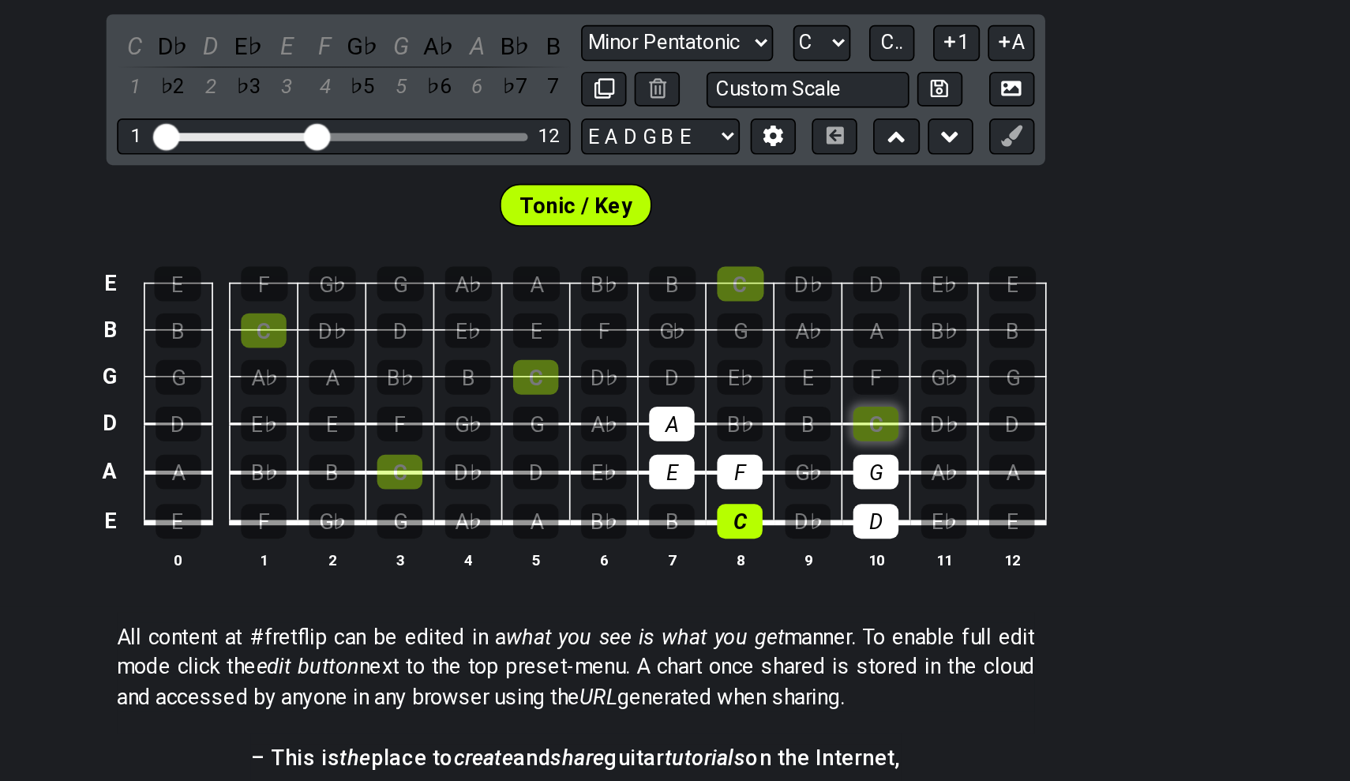
click at [839, 444] on div "C" at bounding box center [852, 454] width 27 height 21
click at [799, 444] on div "B" at bounding box center [812, 454] width 27 height 21
click at [718, 416] on div "D" at bounding box center [731, 426] width 27 height 21
click at [799, 416] on div "E" at bounding box center [812, 426] width 27 height 21
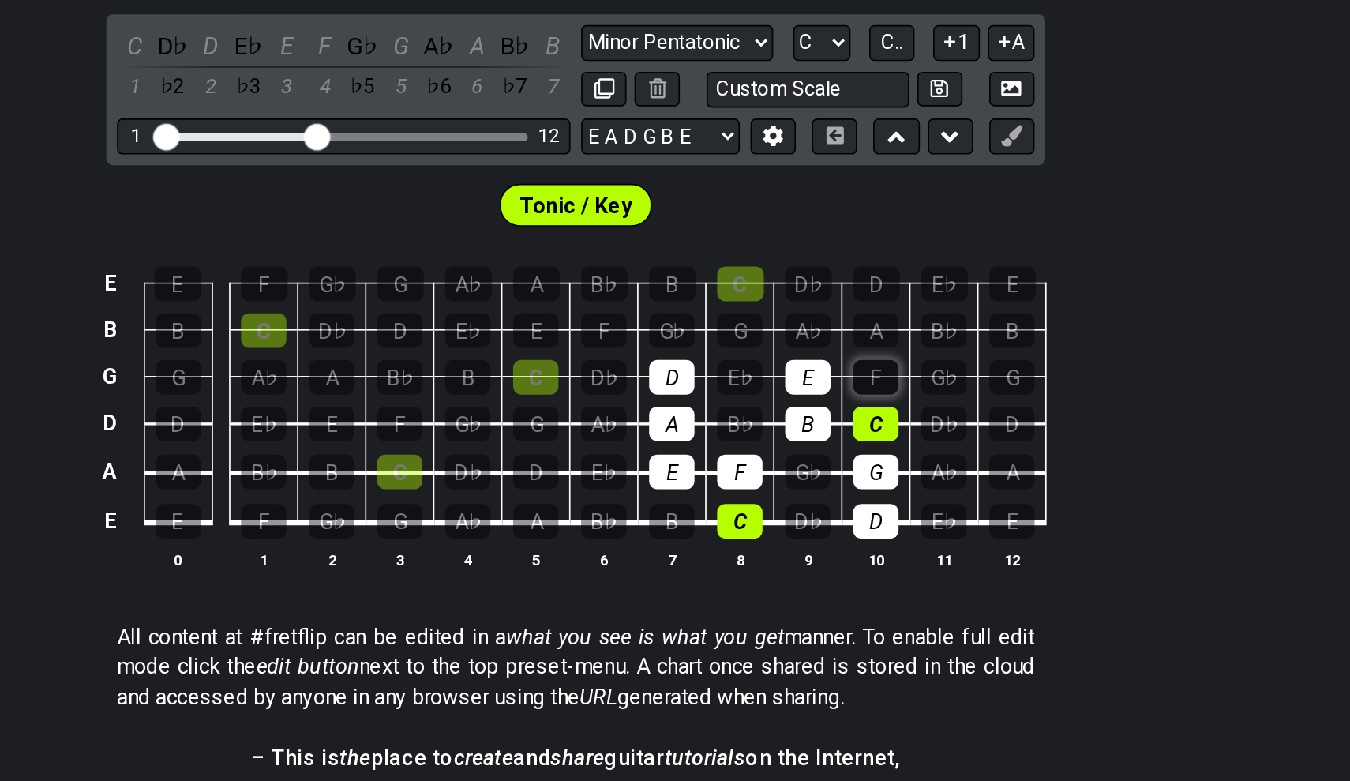
click at [839, 416] on div "F" at bounding box center [852, 426] width 27 height 21
click at [758, 388] on div "G" at bounding box center [771, 398] width 27 height 21
click at [839, 388] on div "A" at bounding box center [852, 398] width 27 height 21
click at [718, 361] on div "B" at bounding box center [732, 371] width 28 height 21
click at [752, 343] on td "C" at bounding box center [772, 357] width 40 height 28
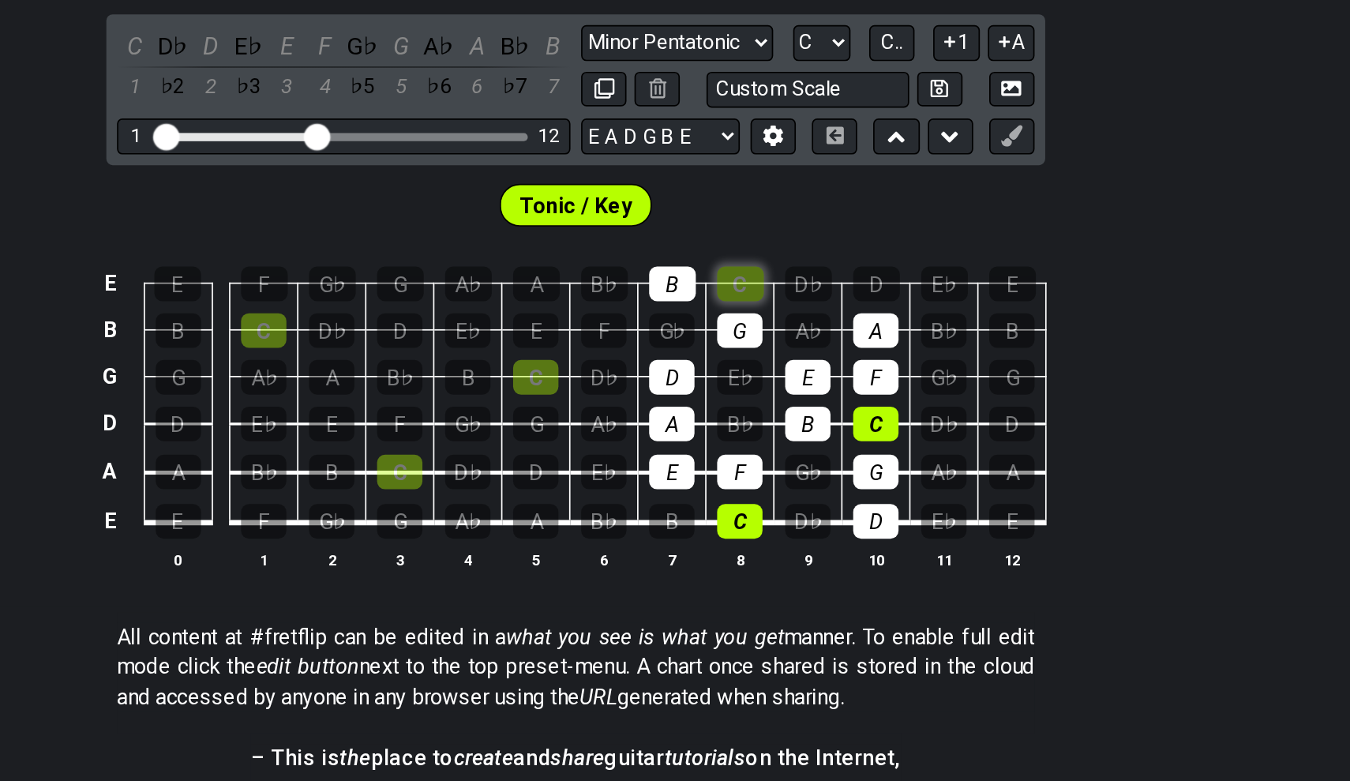
click at [758, 361] on div "C" at bounding box center [772, 371] width 28 height 21
click at [477, 501] on div "F" at bounding box center [490, 511] width 27 height 21
click at [551, 526] on th "3" at bounding box center [571, 534] width 40 height 17
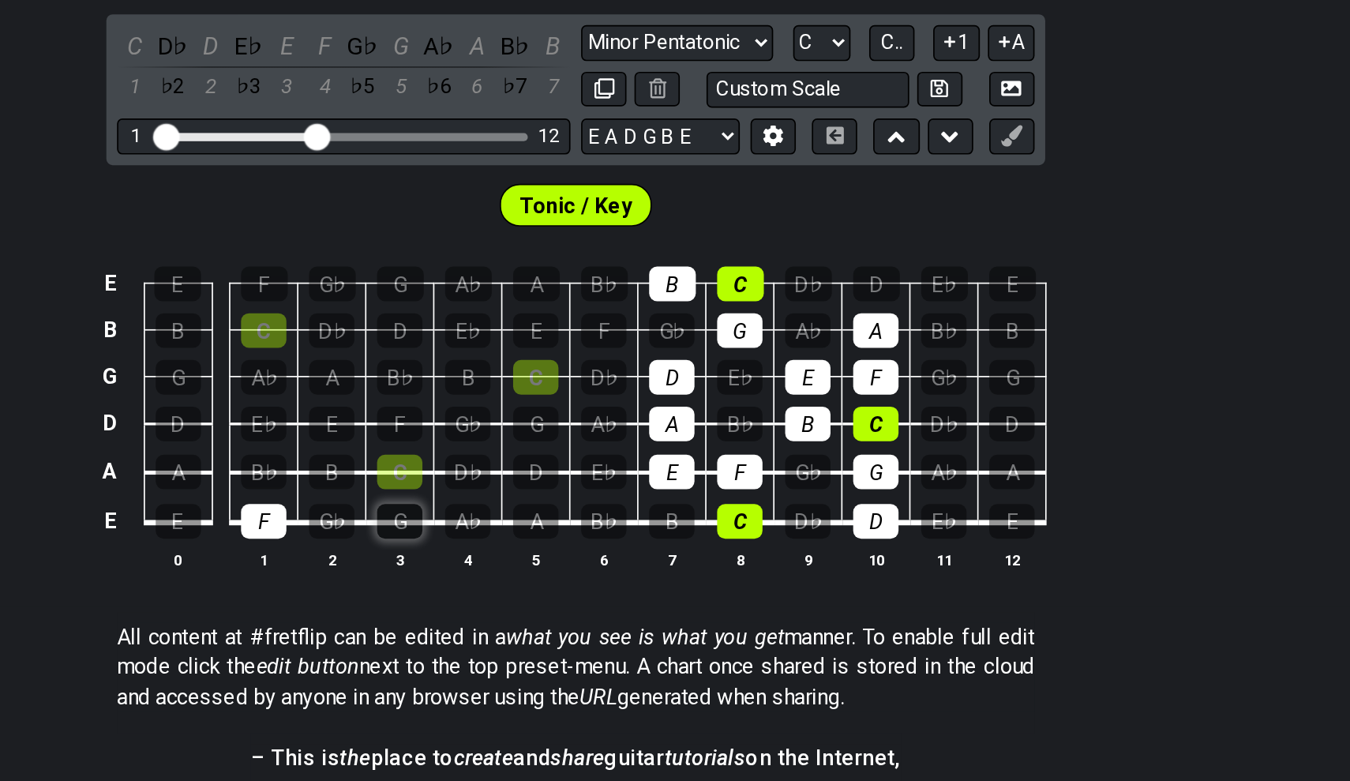
click at [557, 501] on div "G" at bounding box center [570, 511] width 27 height 21
click at [477, 472] on div "B♭" at bounding box center [490, 482] width 27 height 21
click at [557, 472] on div "C" at bounding box center [570, 482] width 27 height 21
click at [426, 472] on div "A" at bounding box center [439, 482] width 27 height 21
click at [470, 483] on td "F" at bounding box center [490, 498] width 40 height 30
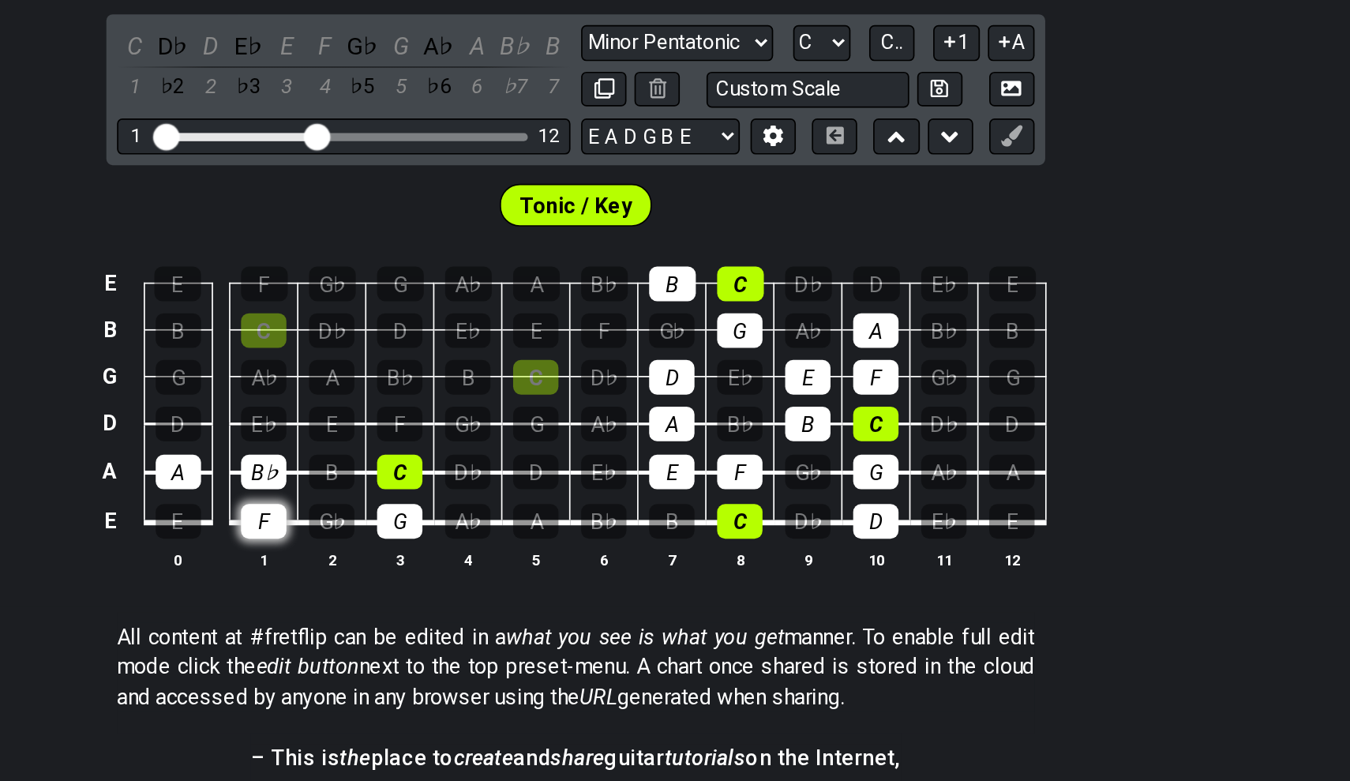
click at [477, 501] on div "F" at bounding box center [490, 511] width 27 height 21
click at [470, 483] on td "F" at bounding box center [490, 498] width 40 height 30
click at [477, 472] on div "B♭" at bounding box center [490, 482] width 27 height 21
click at [557, 472] on div "C" at bounding box center [570, 482] width 27 height 21
click at [551, 483] on td "G" at bounding box center [571, 498] width 40 height 30
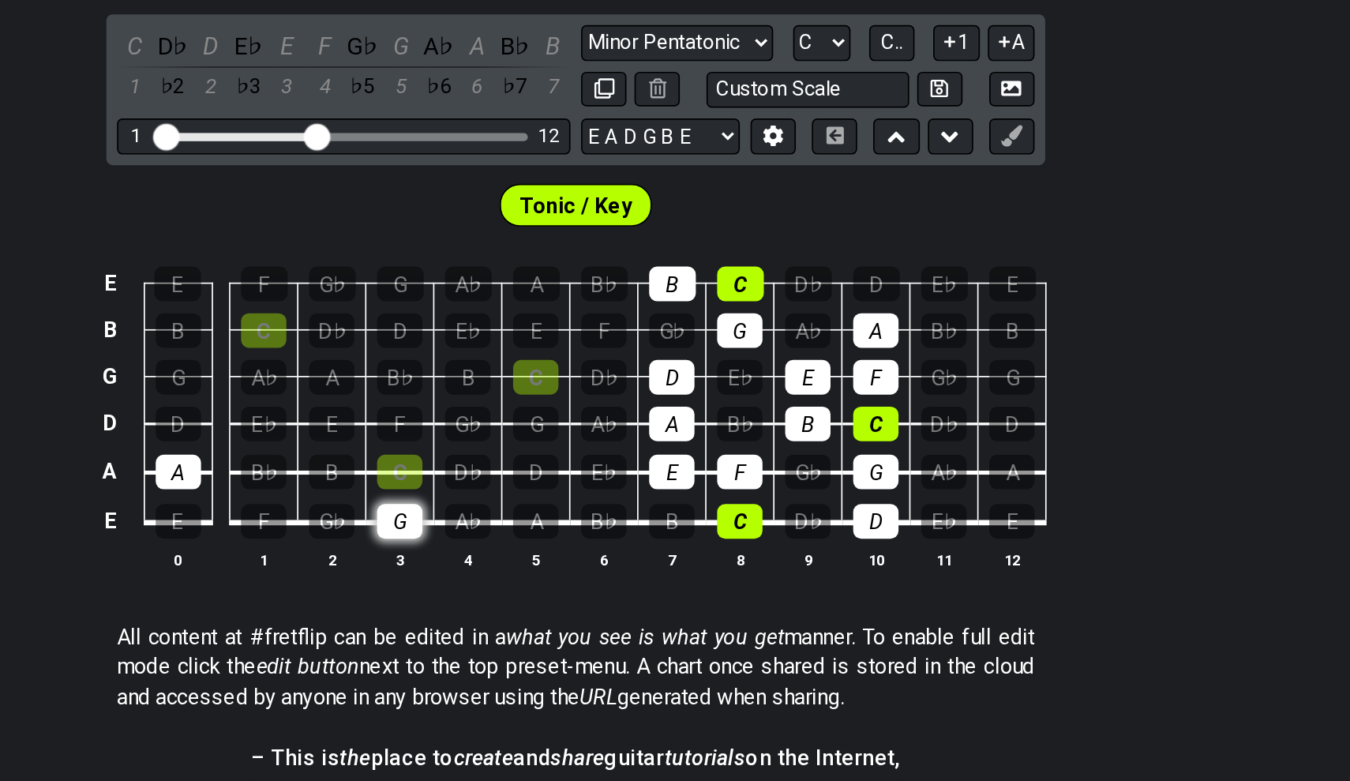
click at [557, 501] on div "G" at bounding box center [570, 511] width 27 height 21
click at [426, 472] on div "A" at bounding box center [439, 482] width 27 height 21
click at [557, 472] on div "C" at bounding box center [570, 482] width 27 height 21
click at [638, 472] on div "D" at bounding box center [651, 482] width 27 height 21
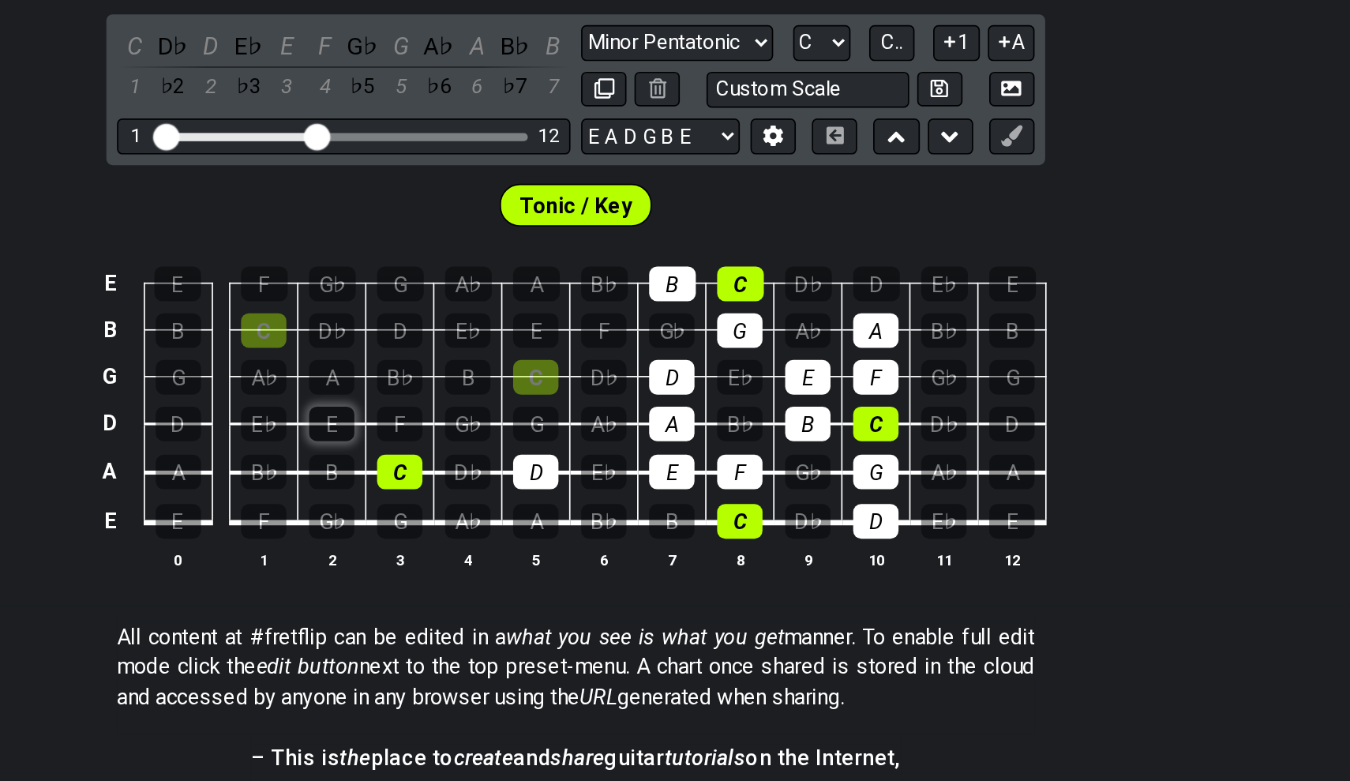
click at [517, 444] on div "E" at bounding box center [530, 454] width 27 height 21
click at [557, 444] on div "F" at bounding box center [570, 454] width 27 height 21
click at [638, 444] on div "G" at bounding box center [651, 454] width 27 height 21
click at [517, 416] on div "A" at bounding box center [530, 426] width 27 height 21
click at [597, 416] on div "B" at bounding box center [610, 426] width 27 height 21
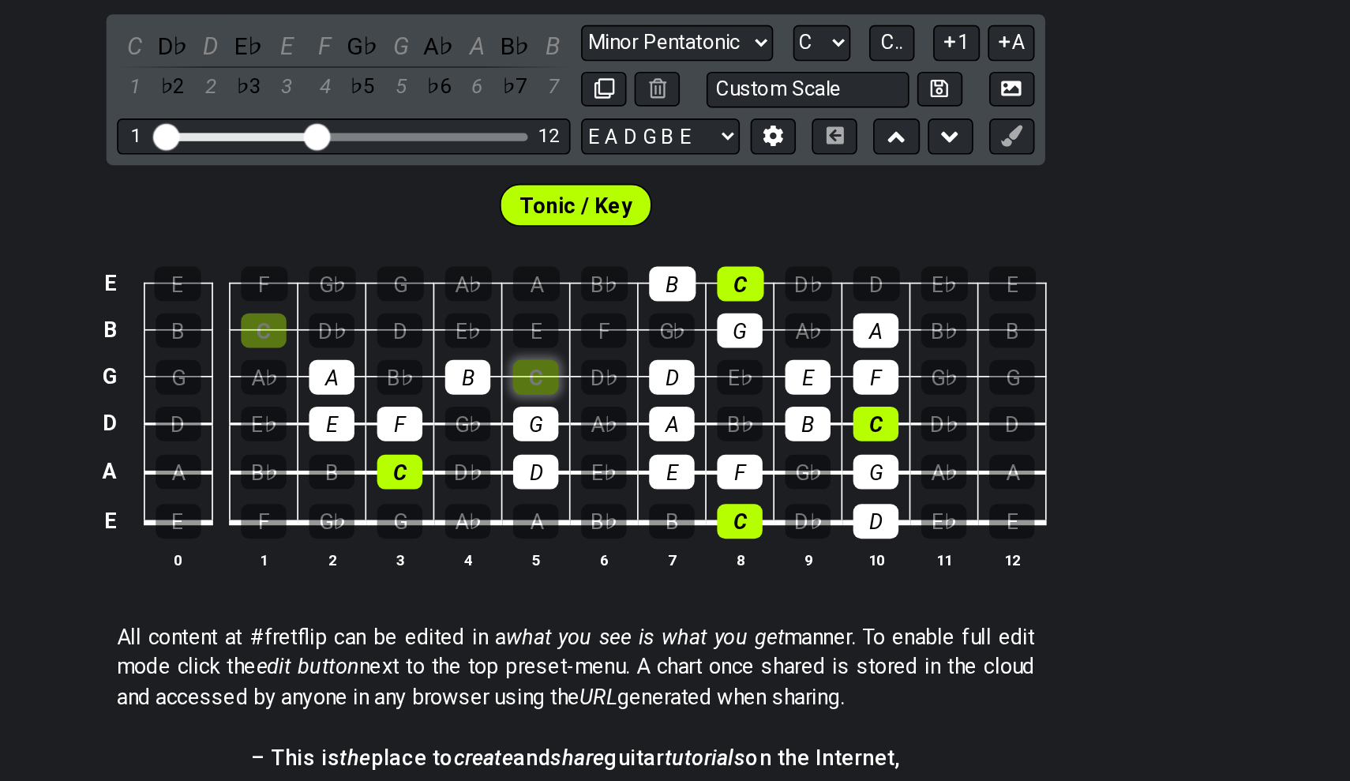
click at [638, 416] on div "C" at bounding box center [651, 426] width 27 height 21
click at [557, 388] on div "D" at bounding box center [570, 398] width 27 height 21
click at [638, 388] on div "E" at bounding box center [651, 398] width 27 height 21
click at [678, 388] on div "F" at bounding box center [691, 398] width 27 height 21
click at [557, 361] on div "G" at bounding box center [571, 371] width 28 height 21
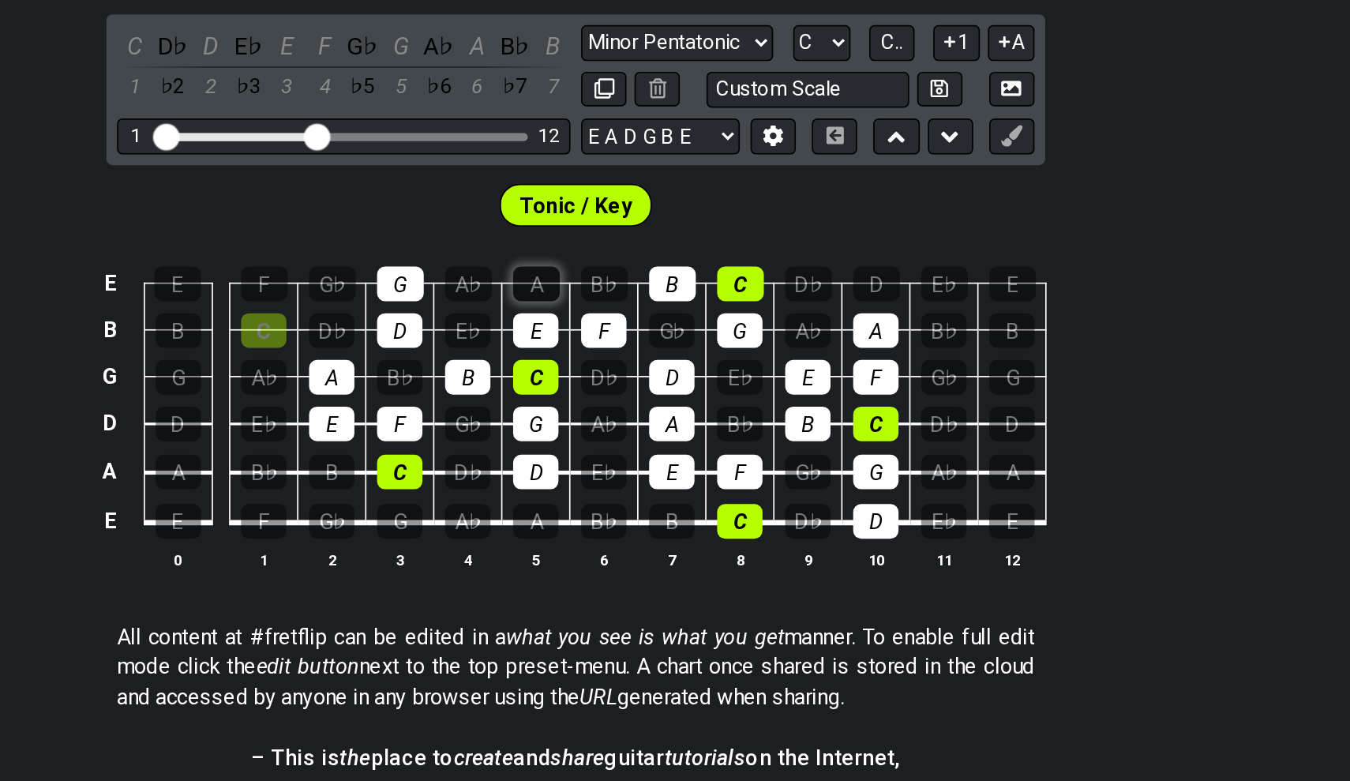
click at [638, 361] on div "A" at bounding box center [652, 371] width 28 height 21
